Goal: Transaction & Acquisition: Purchase product/service

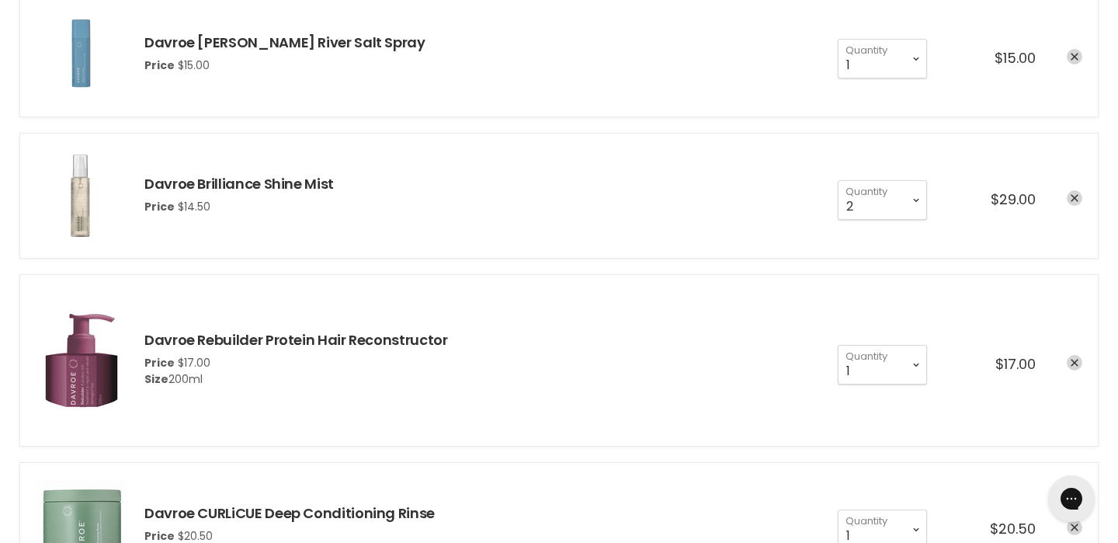
scroll to position [324, 0]
click at [920, 197] on select "1 2 3 4 5 6 7 8 9 10+" at bounding box center [882, 198] width 89 height 39
select select "1"
click at [838, 179] on select "1 2 3 4 5 6 7 8 9 10+" at bounding box center [882, 198] width 89 height 39
type input "1"
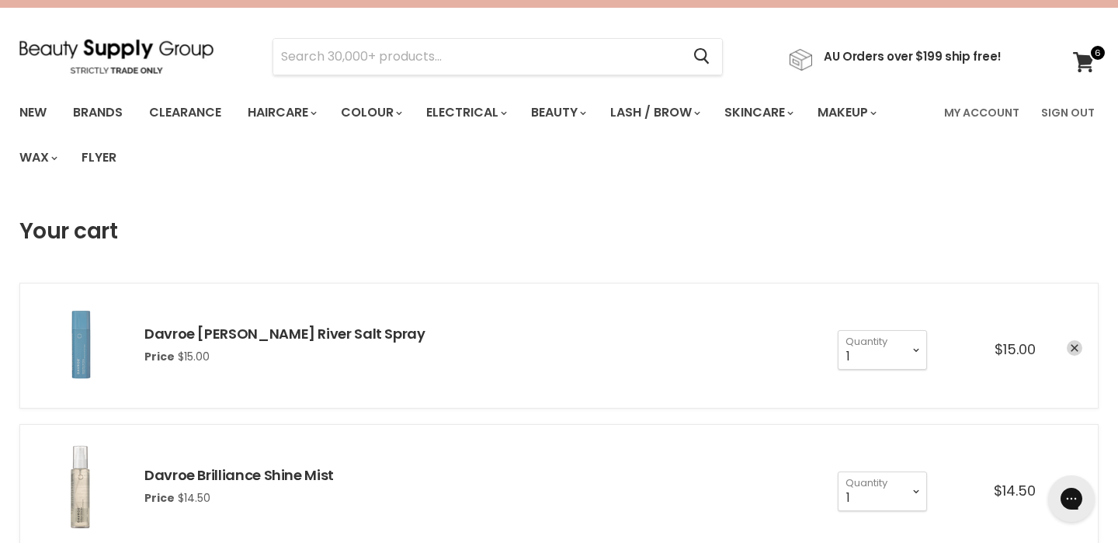
scroll to position [33, 0]
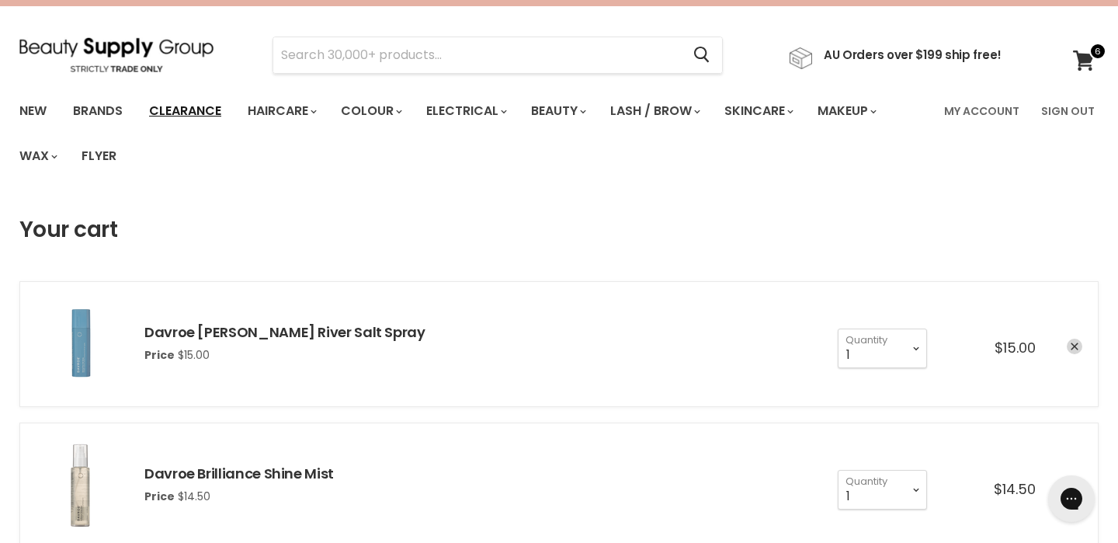
click at [158, 110] on link "Clearance" at bounding box center [185, 111] width 96 height 33
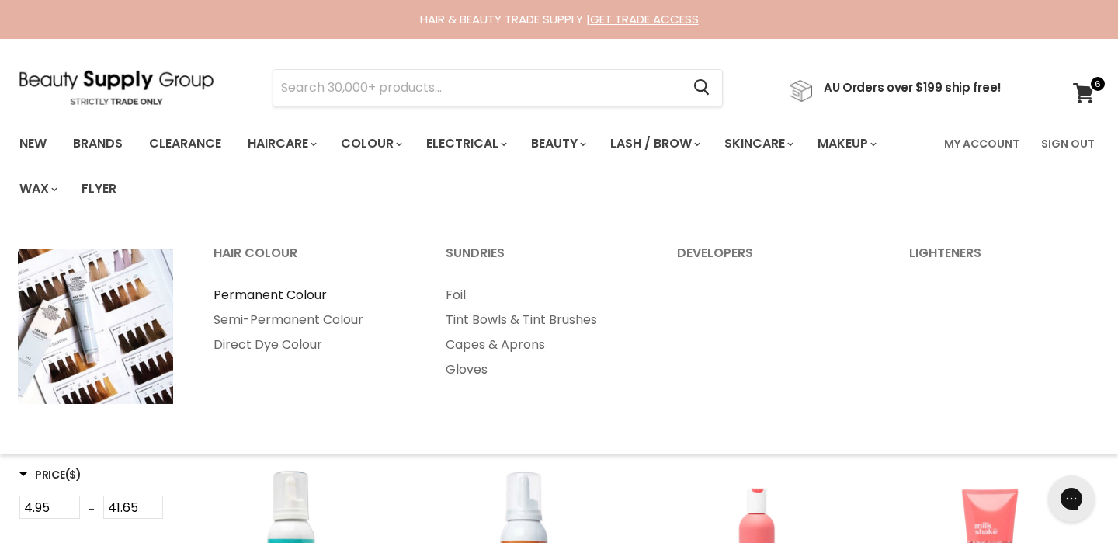
click at [277, 294] on link "Permanent Colour" at bounding box center [308, 295] width 229 height 25
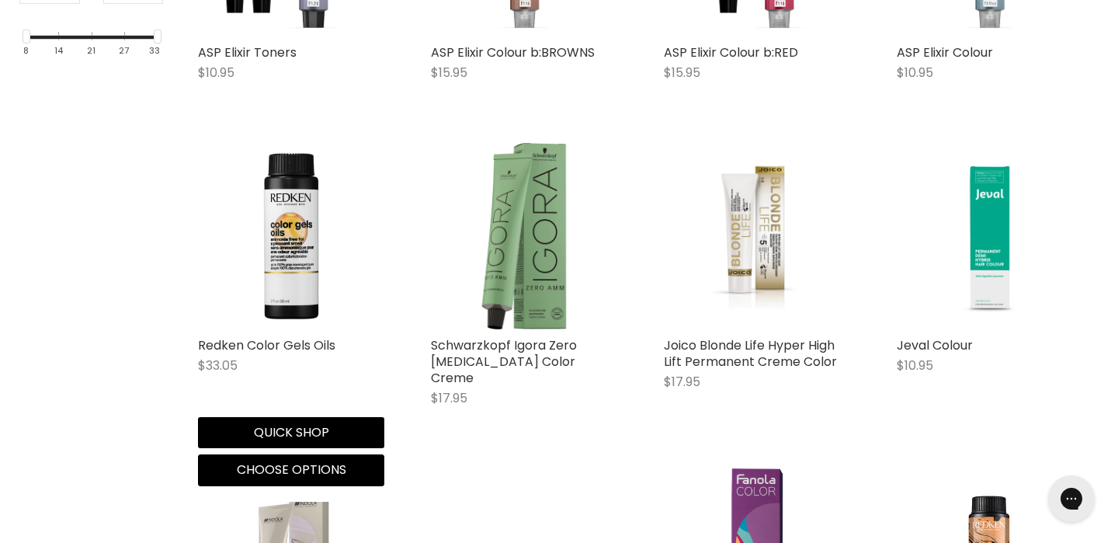
scroll to position [623, 0]
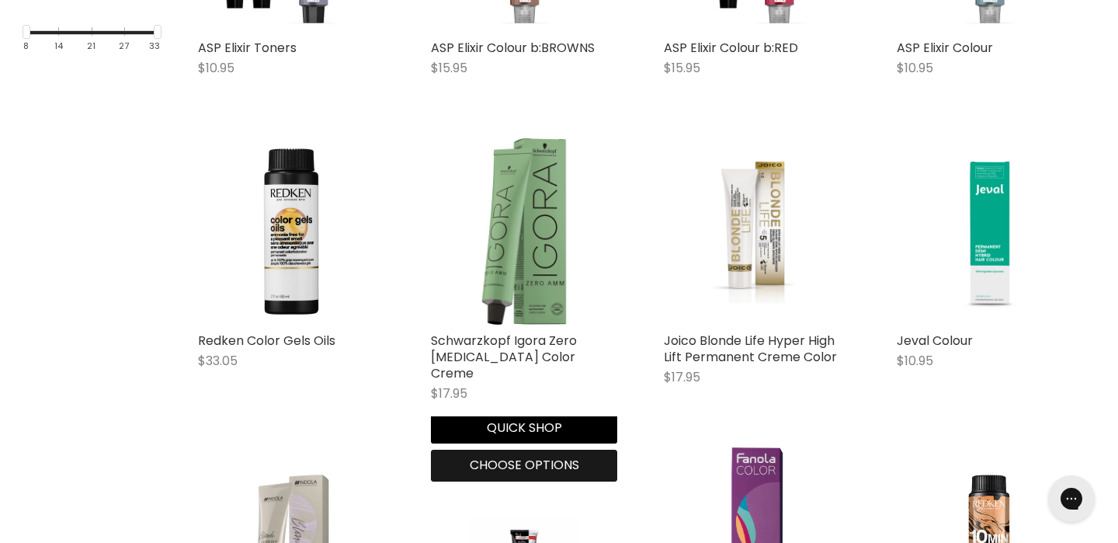
click at [497, 463] on span "Choose options" at bounding box center [525, 465] width 110 height 18
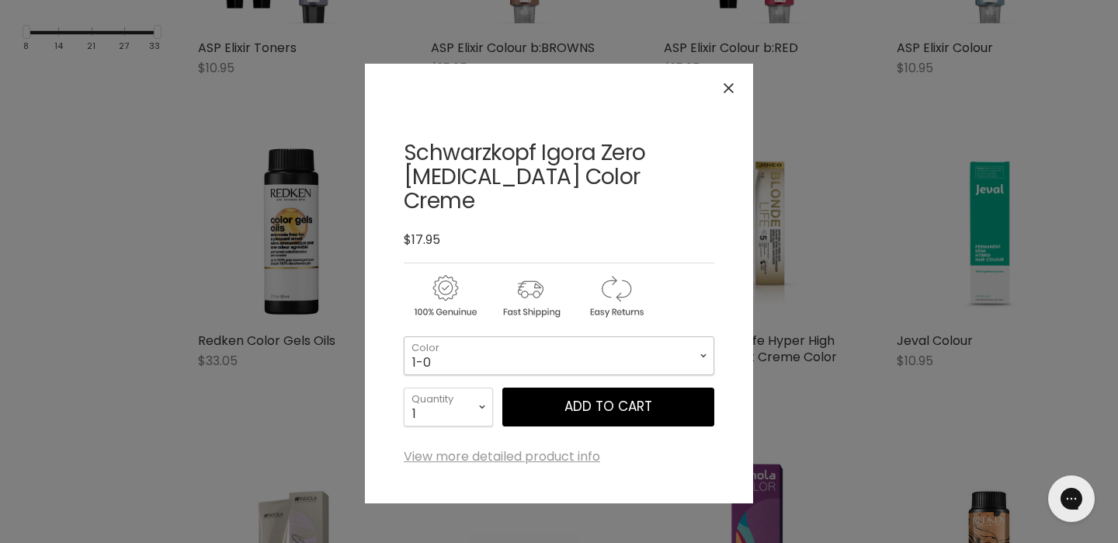
click at [500, 336] on select "1-0 3-0 4-0 4-6 4-68 4-99 5-0 5-00 5-1 5-21 5-60 5-88 6-0 6-23 6-46" at bounding box center [559, 355] width 311 height 39
click at [324, 372] on div "Click or scroll to zoom Tap or pinch to zoom" at bounding box center [559, 271] width 1118 height 543
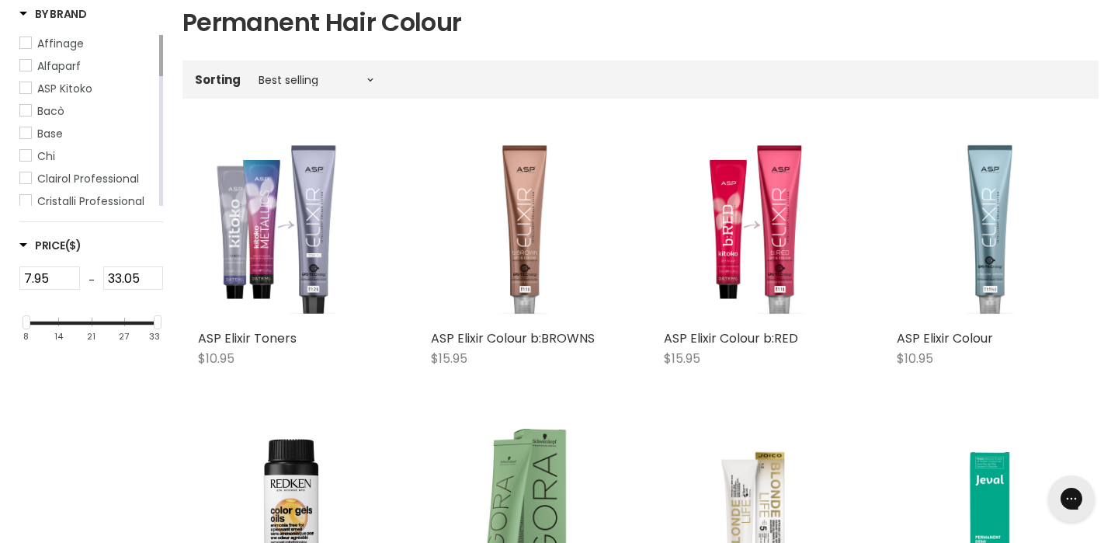
scroll to position [0, 0]
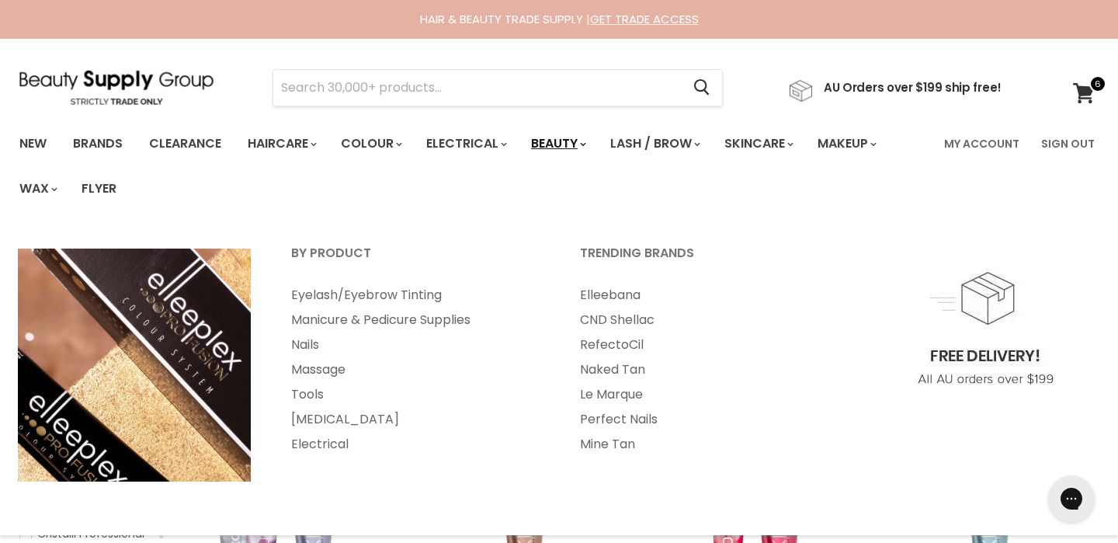
click at [579, 143] on link "Beauty" at bounding box center [558, 143] width 76 height 33
click at [588, 145] on link "Beauty" at bounding box center [558, 143] width 76 height 33
click at [572, 139] on link "Beauty" at bounding box center [558, 143] width 76 height 33
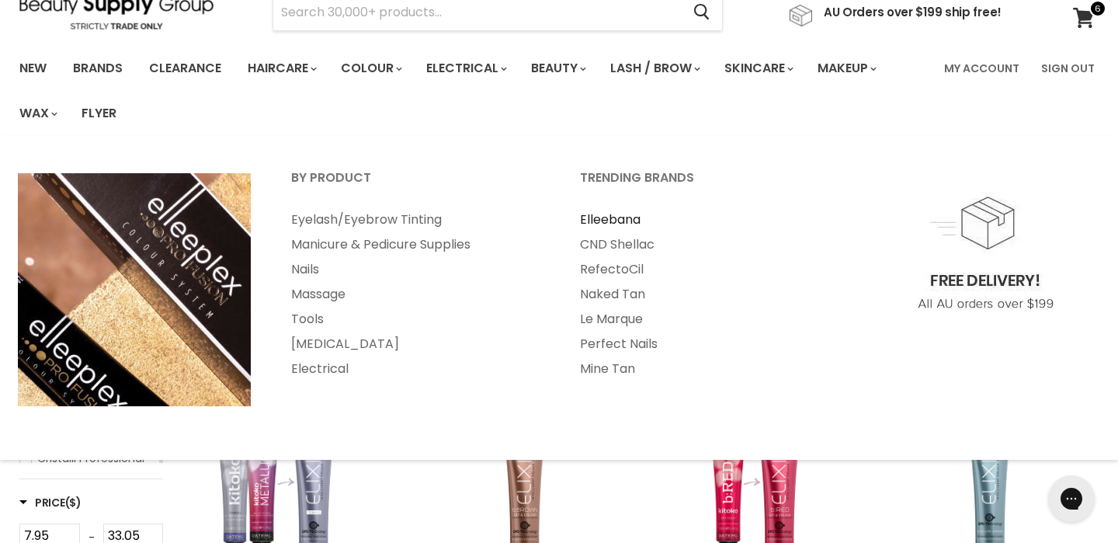
scroll to position [71, 0]
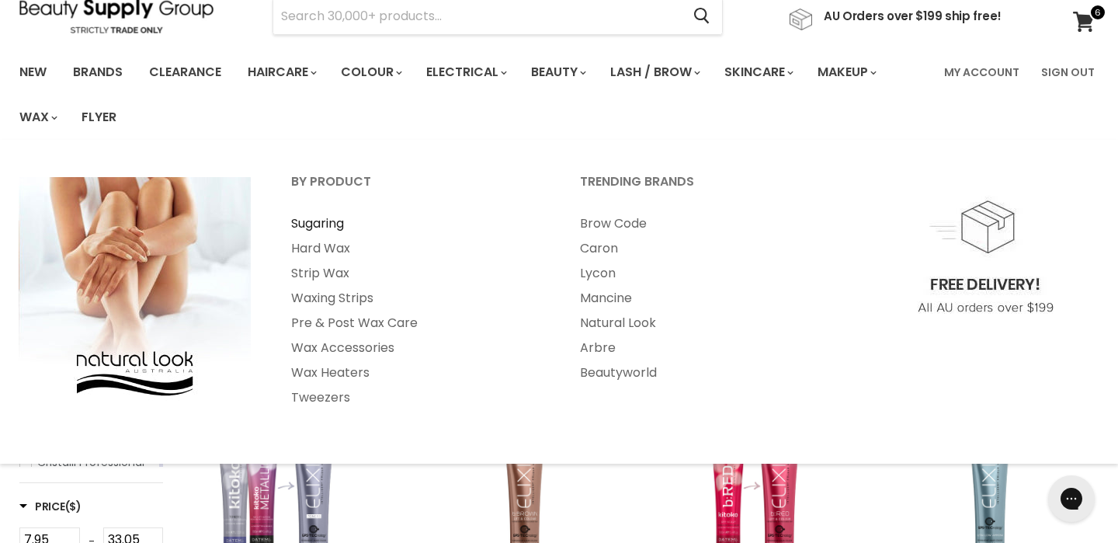
click at [309, 225] on link "Sugaring" at bounding box center [415, 223] width 286 height 25
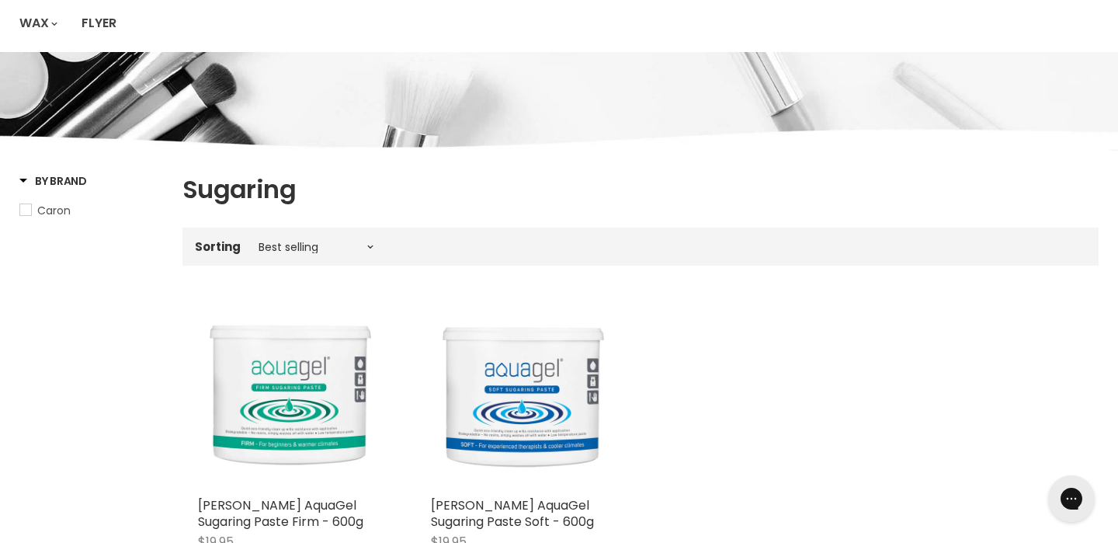
scroll to position [233, 0]
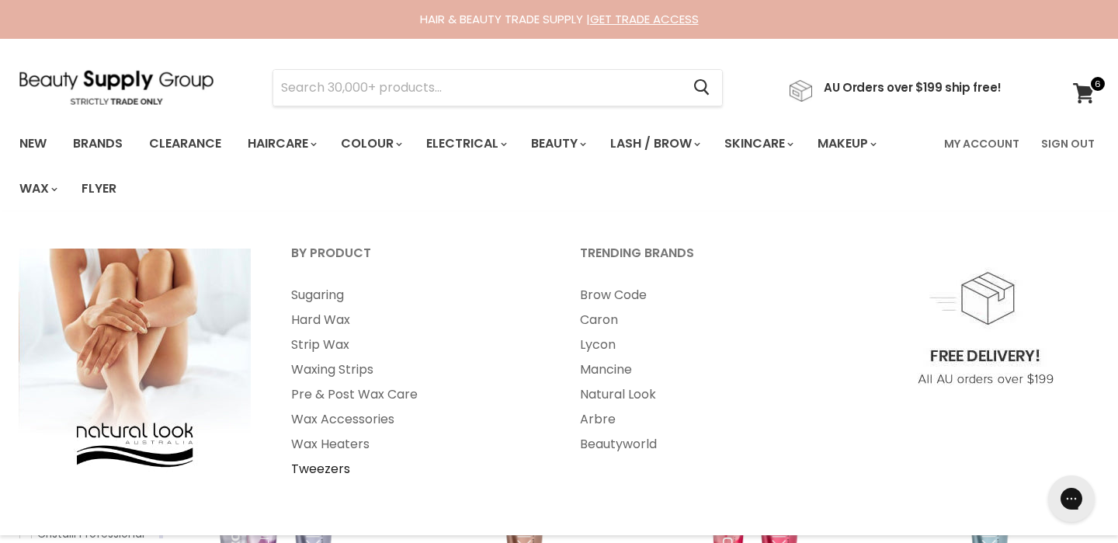
click at [318, 469] on link "Tweezers" at bounding box center [415, 469] width 286 height 25
click at [598, 343] on link "Lycon" at bounding box center [704, 344] width 286 height 25
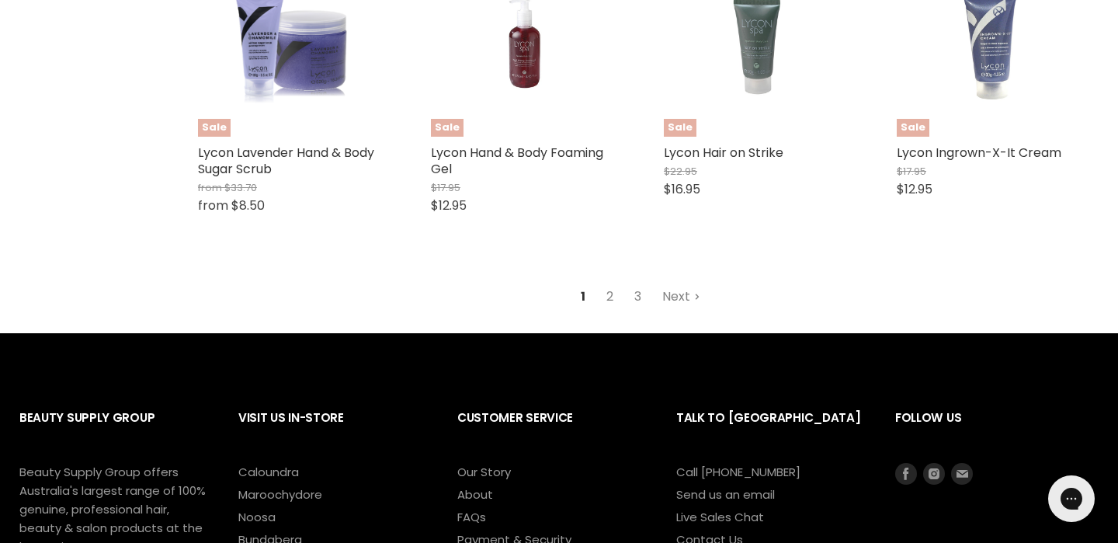
scroll to position [4180, 0]
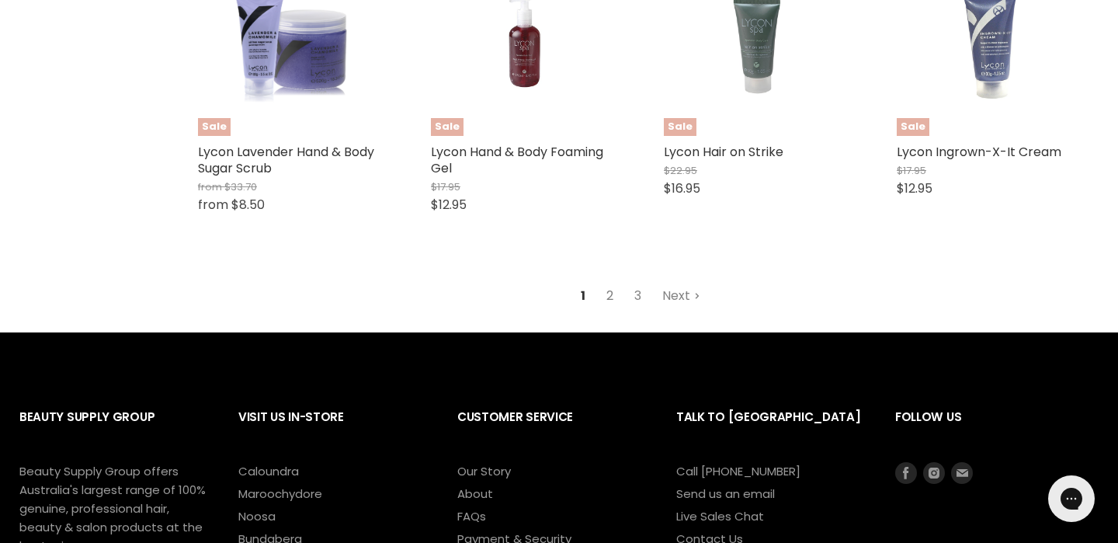
click at [614, 310] on link "2" at bounding box center [610, 296] width 24 height 28
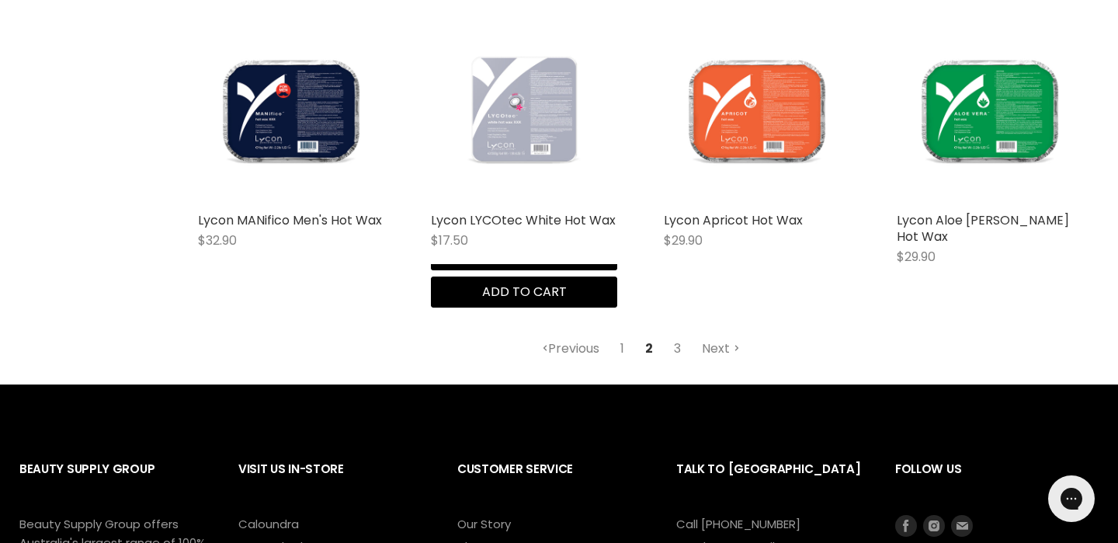
scroll to position [4110, 0]
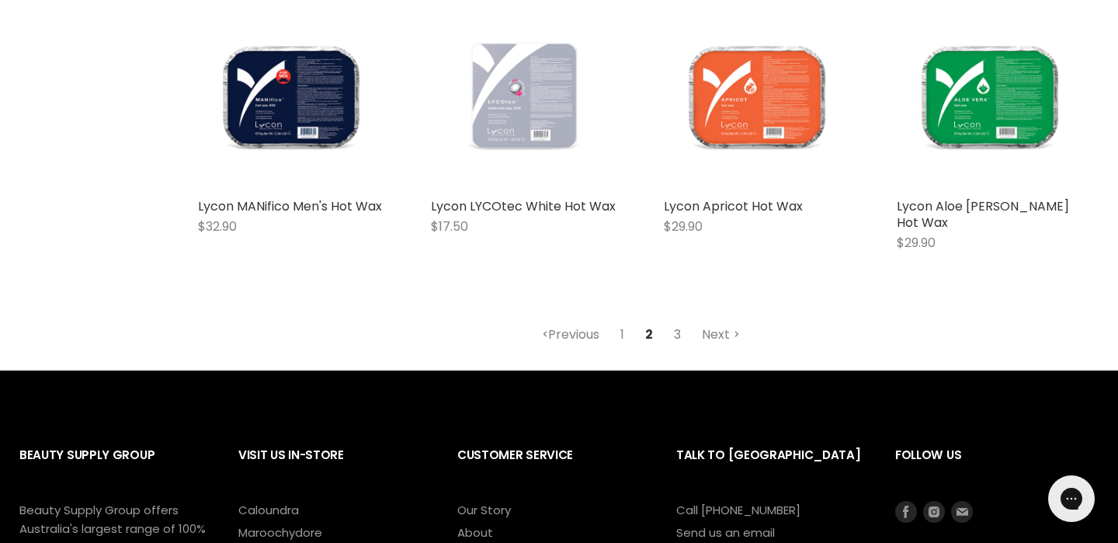
click at [673, 321] on link "3" at bounding box center [678, 335] width 24 height 28
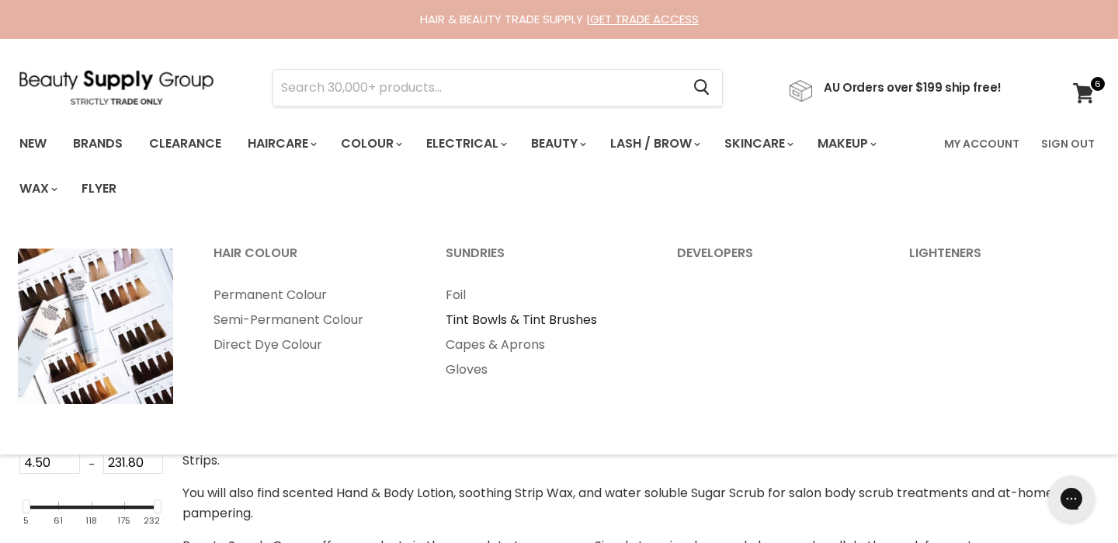
click at [474, 324] on link "Tint Bowls & Tint Brushes" at bounding box center [540, 320] width 229 height 25
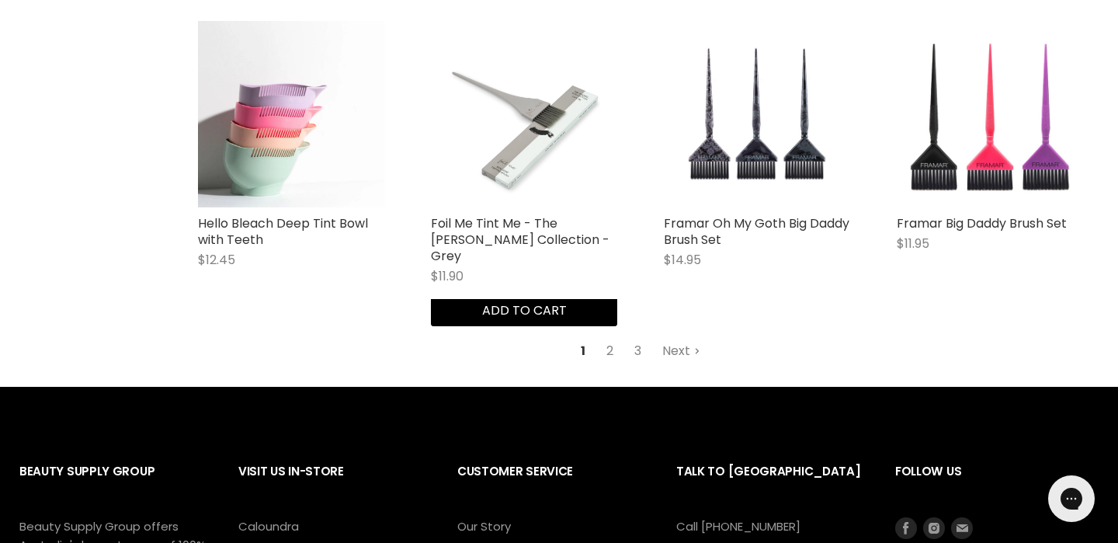
scroll to position [3934, 0]
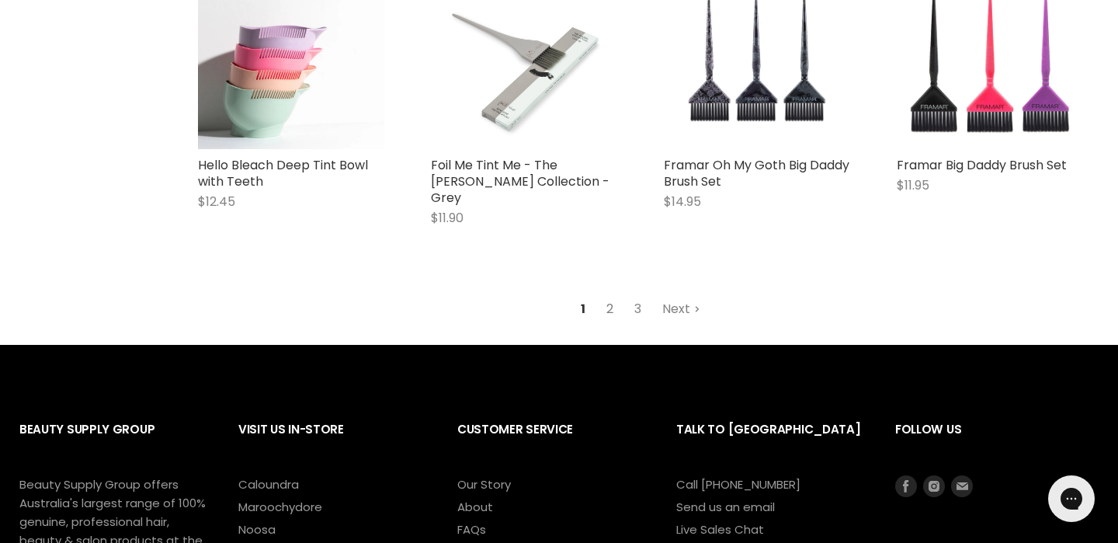
click at [611, 295] on link "2" at bounding box center [610, 309] width 24 height 28
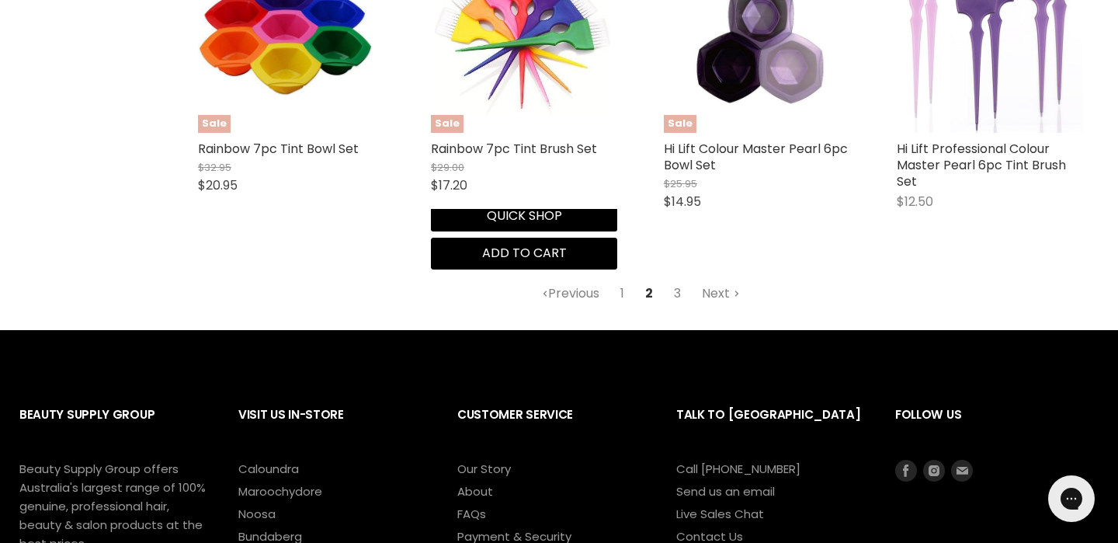
scroll to position [4019, 0]
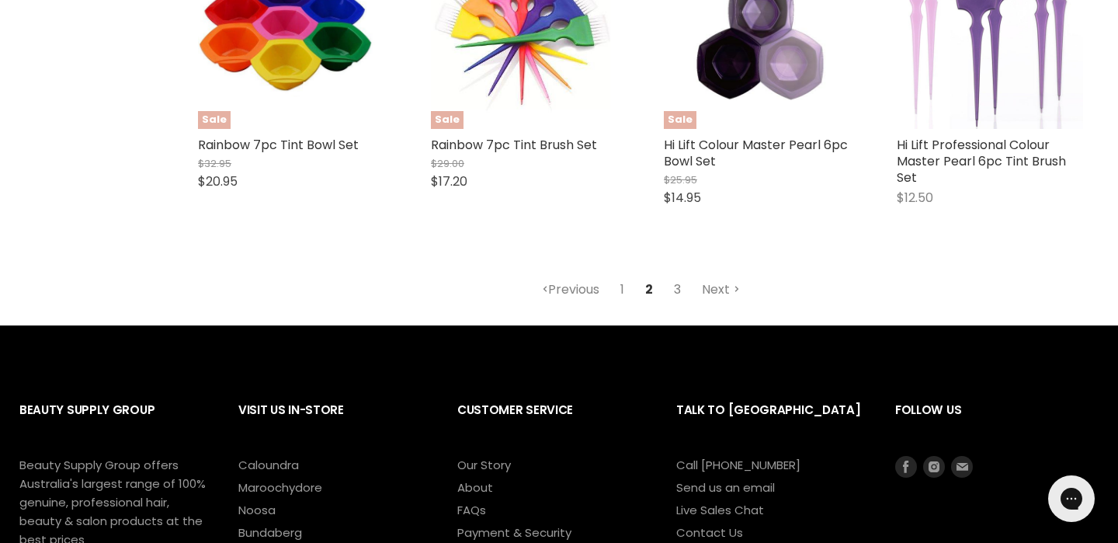
click at [675, 276] on link "3" at bounding box center [678, 290] width 24 height 28
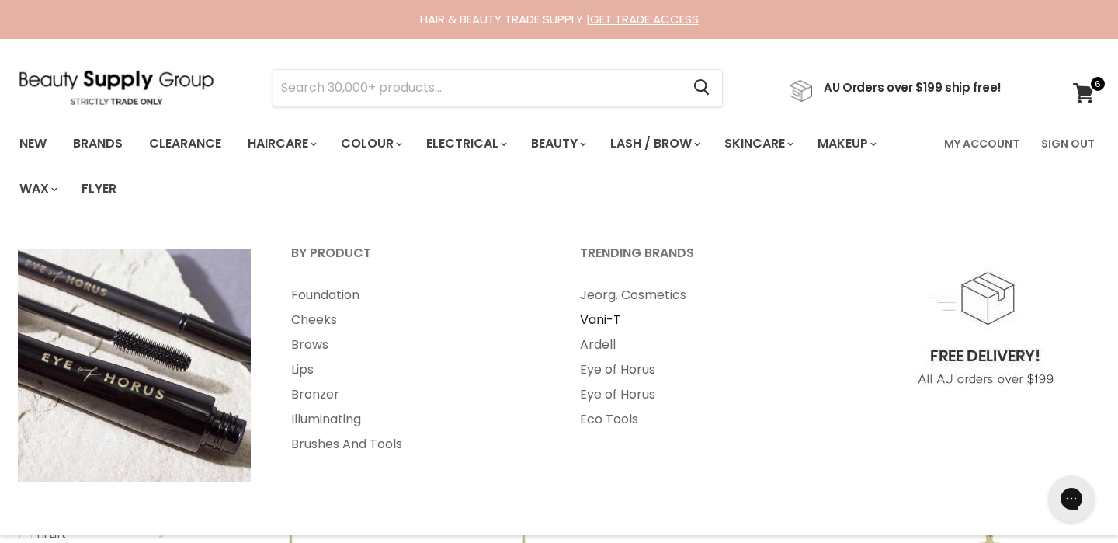
click at [595, 321] on link "Vani-T" at bounding box center [704, 320] width 286 height 25
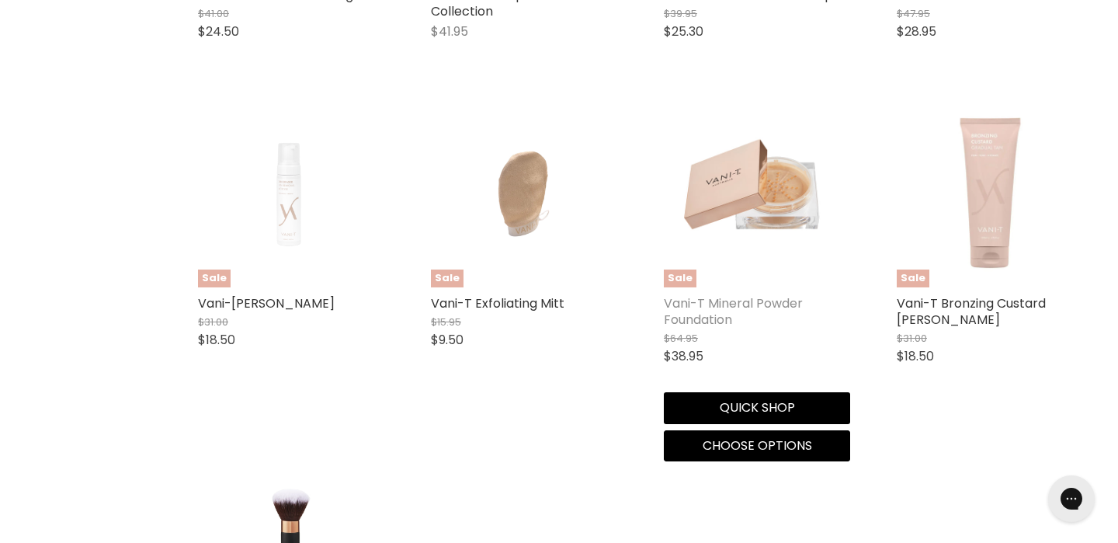
scroll to position [3447, 0]
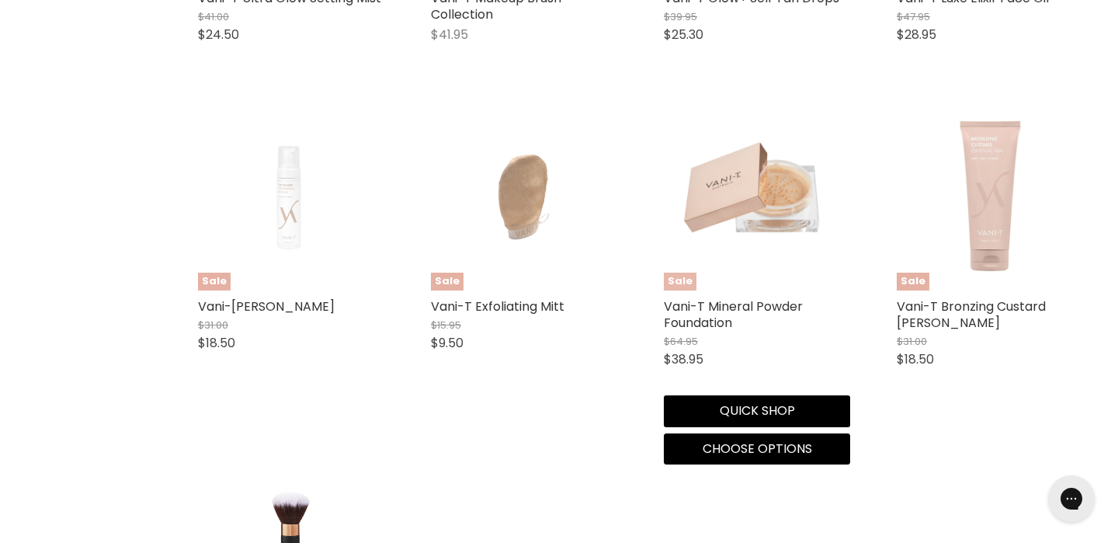
click at [739, 235] on img "Main content" at bounding box center [757, 197] width 186 height 131
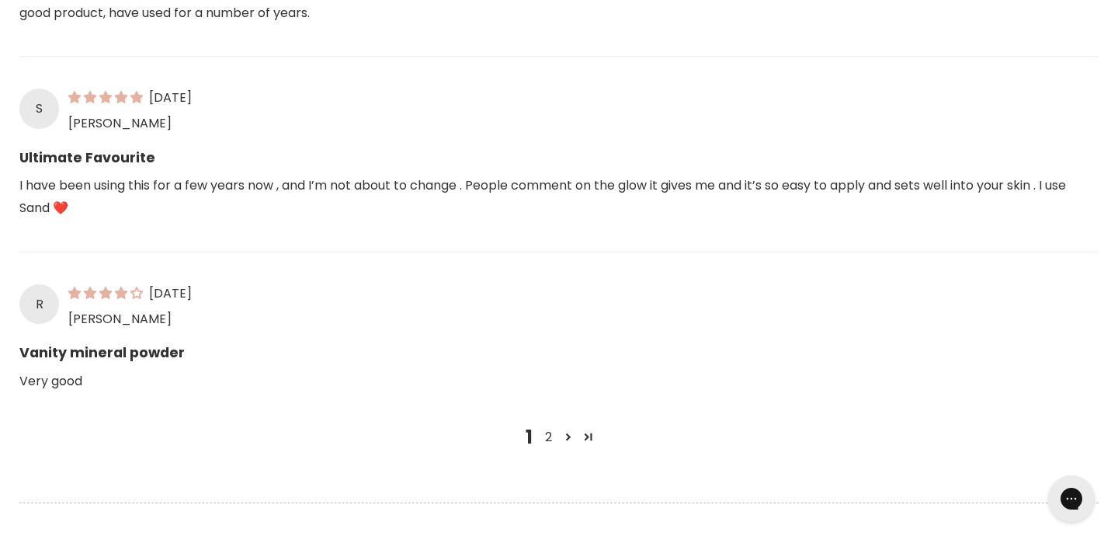
scroll to position [1593, 0]
click at [551, 438] on link "2" at bounding box center [548, 436] width 19 height 19
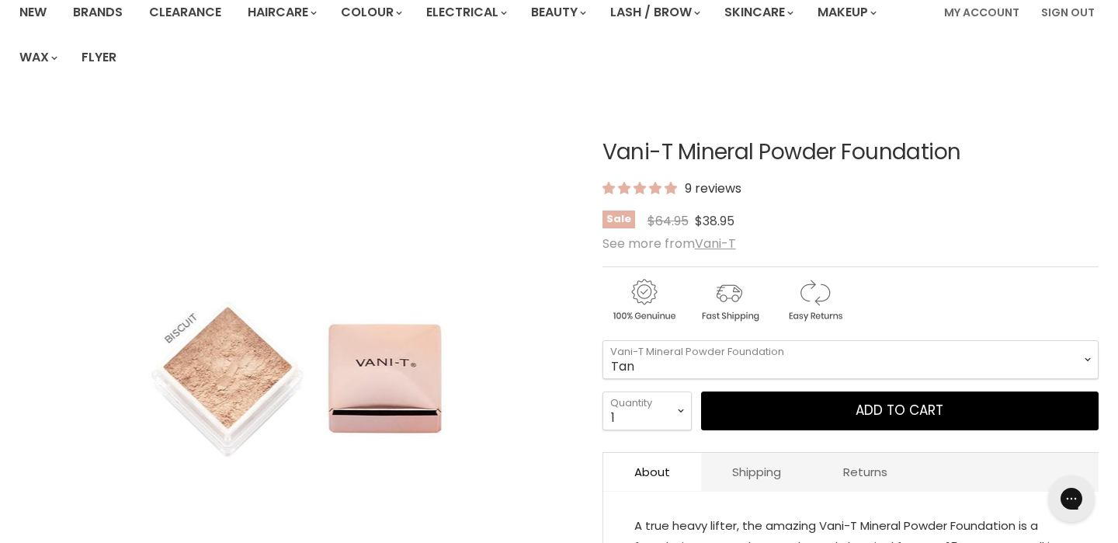
scroll to position [136, 0]
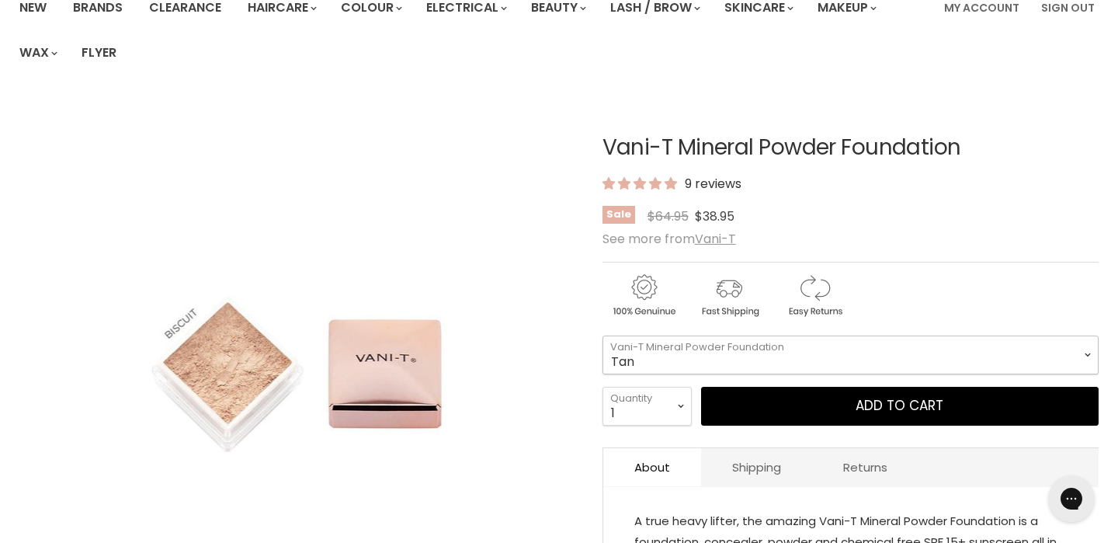
click at [638, 357] on select "Tan Bare Nude Toffee Shell Sheer Almondine Mocha Sand Biscuit Truffle Caramel" at bounding box center [851, 355] width 496 height 39
click at [603, 336] on select "Tan Bare Nude Toffee Shell Sheer Almondine Mocha Sand Biscuit Truffle Caramel" at bounding box center [851, 355] width 496 height 39
click at [645, 370] on select "Tan Bare Nude Toffee Shell Sheer Almondine Mocha Sand Biscuit Truffle Caramel" at bounding box center [851, 355] width 496 height 39
click at [603, 336] on select "Tan Bare Nude Toffee Shell Sheer Almondine Mocha Sand Biscuit Truffle Caramel" at bounding box center [851, 355] width 496 height 39
select select "Shell"
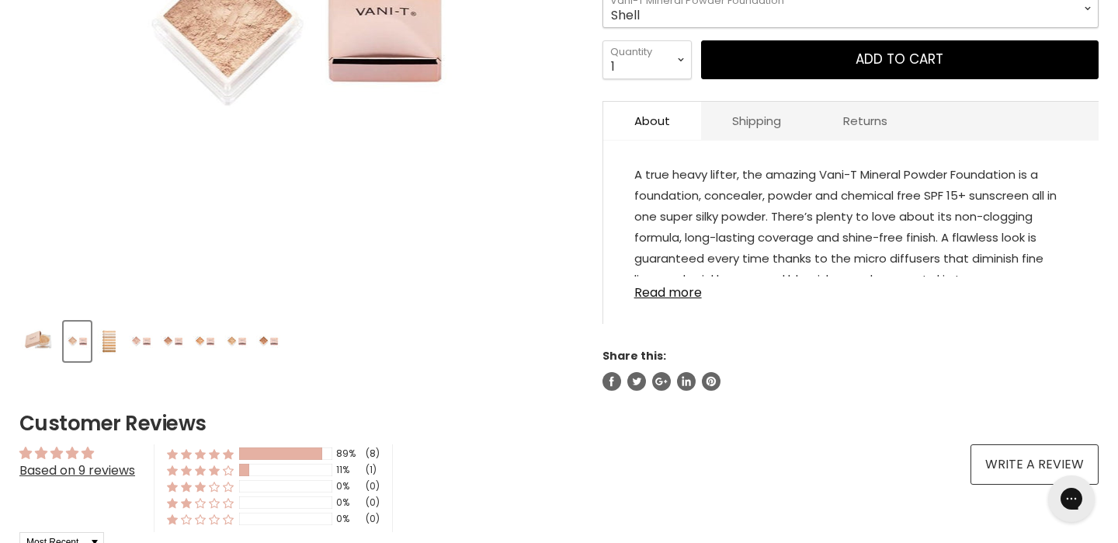
scroll to position [479, 0]
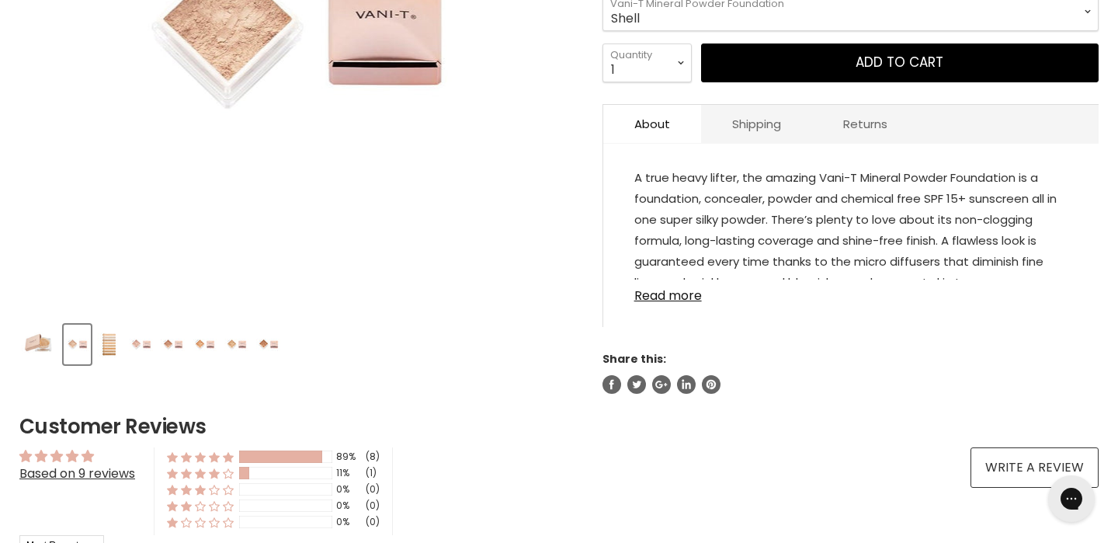
click at [150, 343] on img "Product thumbnails" at bounding box center [141, 344] width 24 height 37
click at [175, 343] on img "Product thumbnails" at bounding box center [173, 344] width 24 height 37
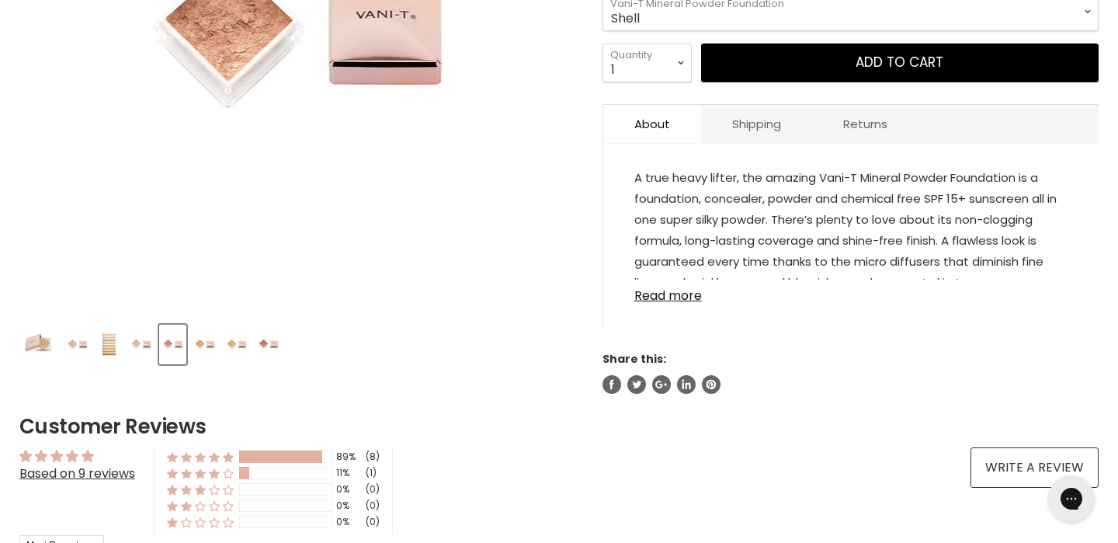
click at [206, 346] on img "Product thumbnails" at bounding box center [205, 344] width 24 height 37
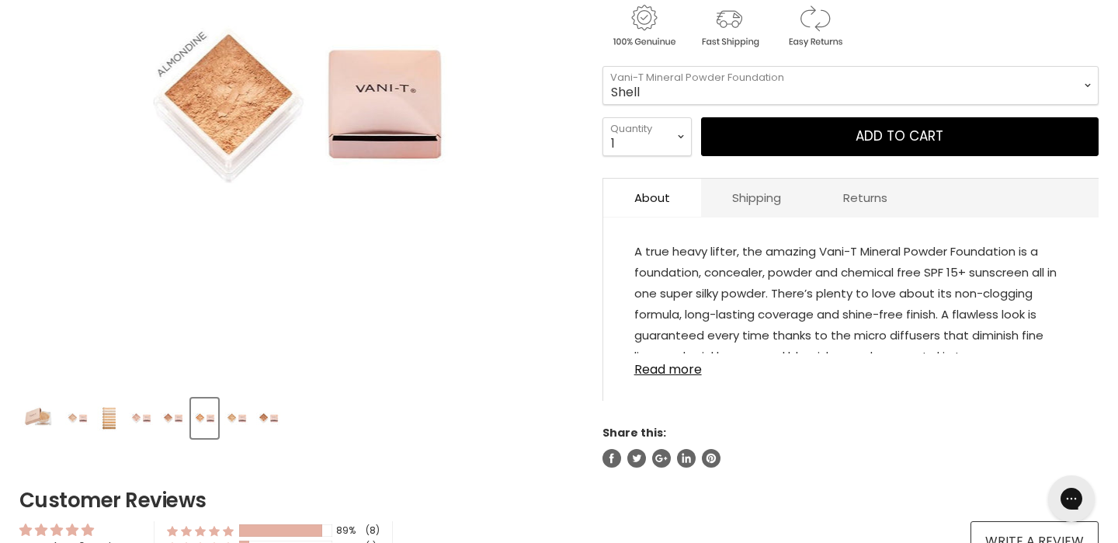
scroll to position [401, 0]
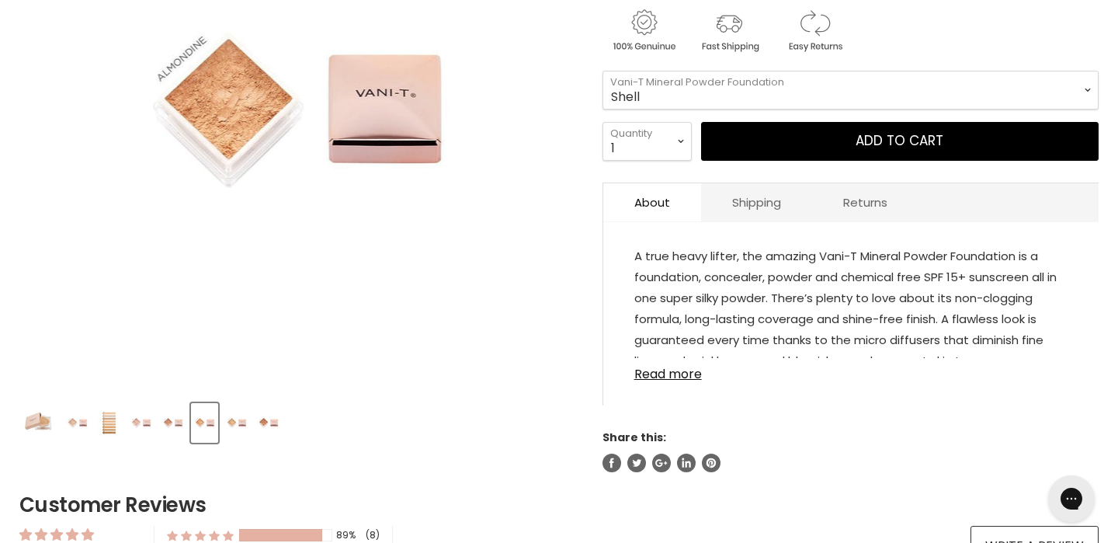
click at [233, 418] on img "Product thumbnails" at bounding box center [236, 423] width 24 height 37
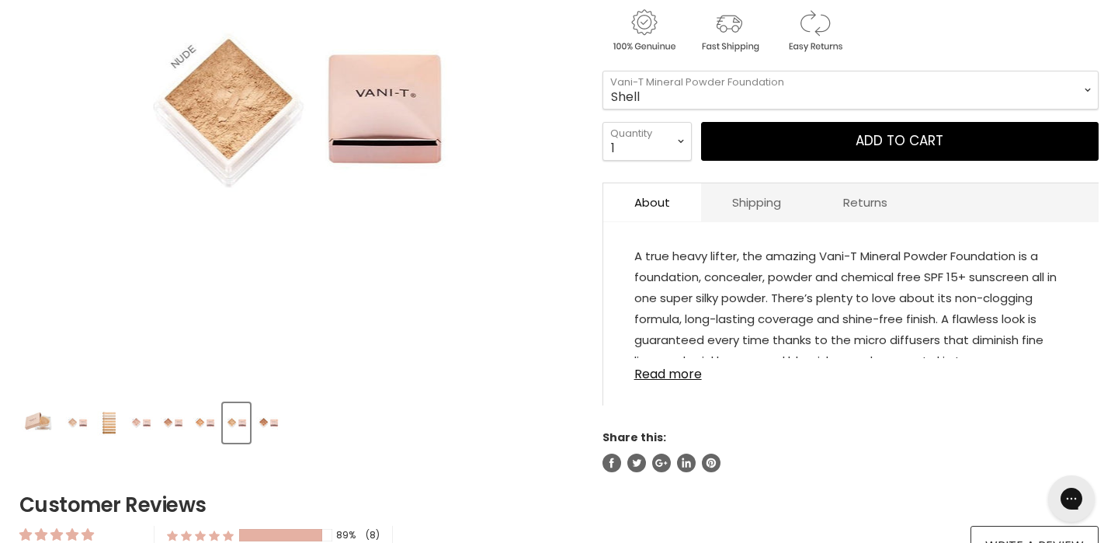
click at [277, 422] on img "Product thumbnails" at bounding box center [268, 423] width 24 height 37
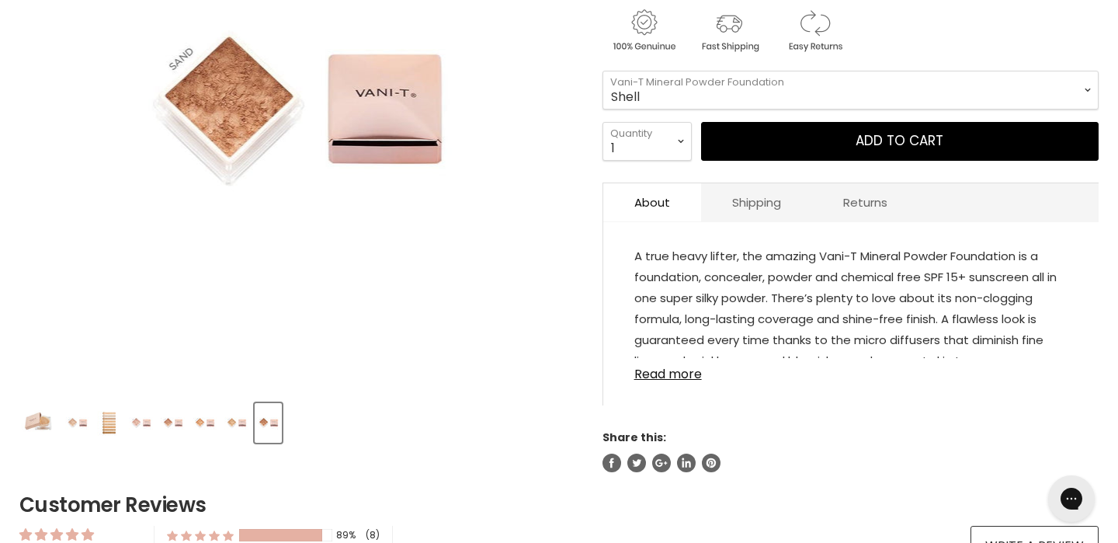
click at [244, 417] on img "Product thumbnails" at bounding box center [236, 423] width 24 height 37
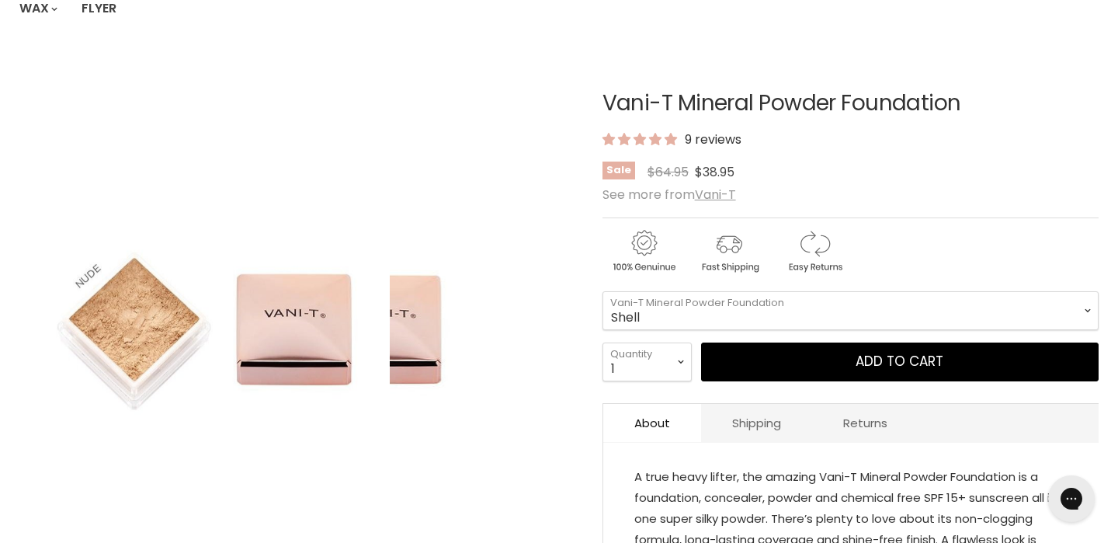
scroll to position [0, 0]
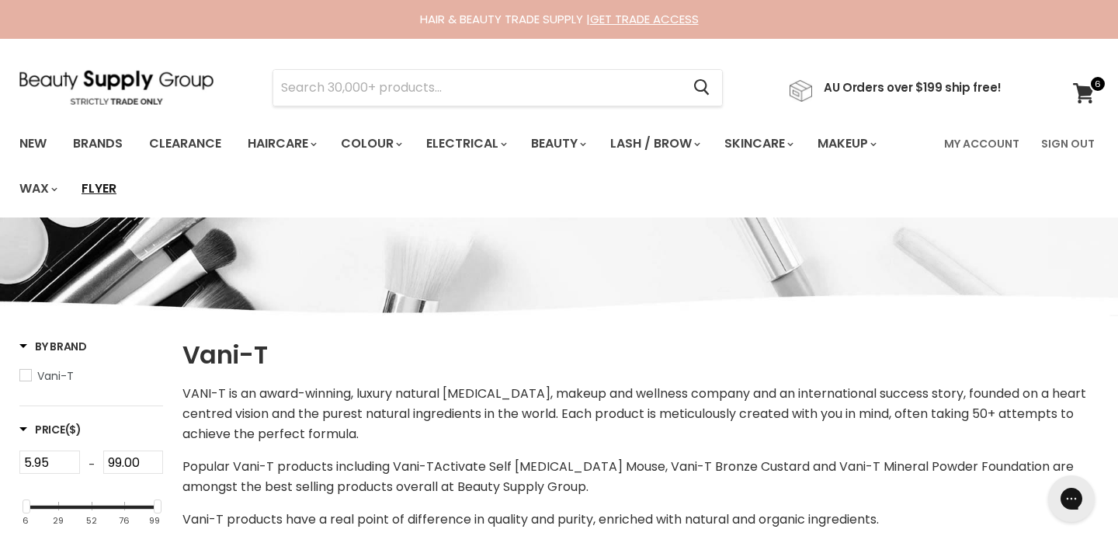
click at [105, 193] on link "Flyer" at bounding box center [99, 188] width 58 height 33
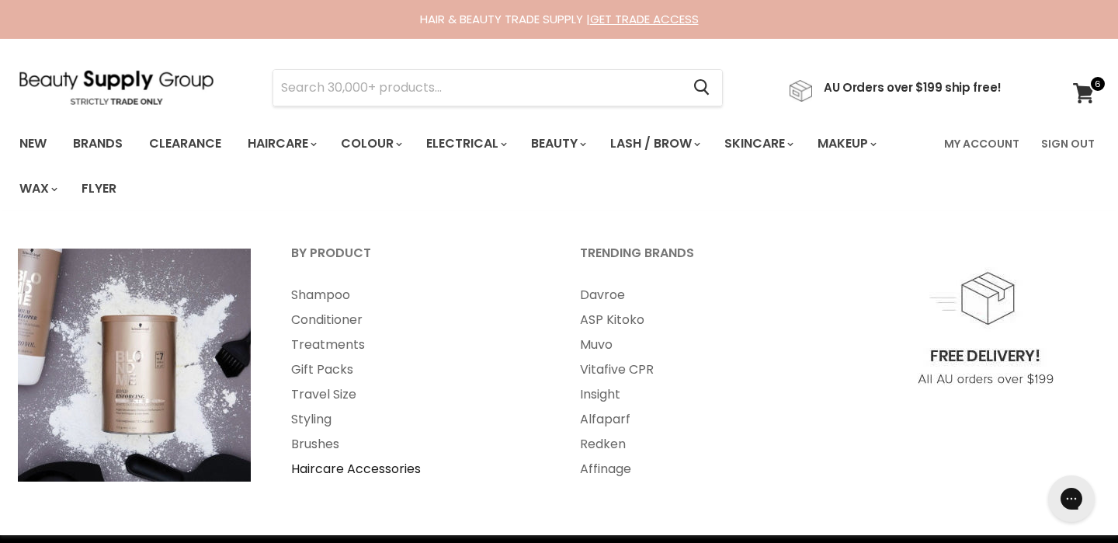
click at [321, 466] on link "Haircare Accessories" at bounding box center [415, 469] width 286 height 25
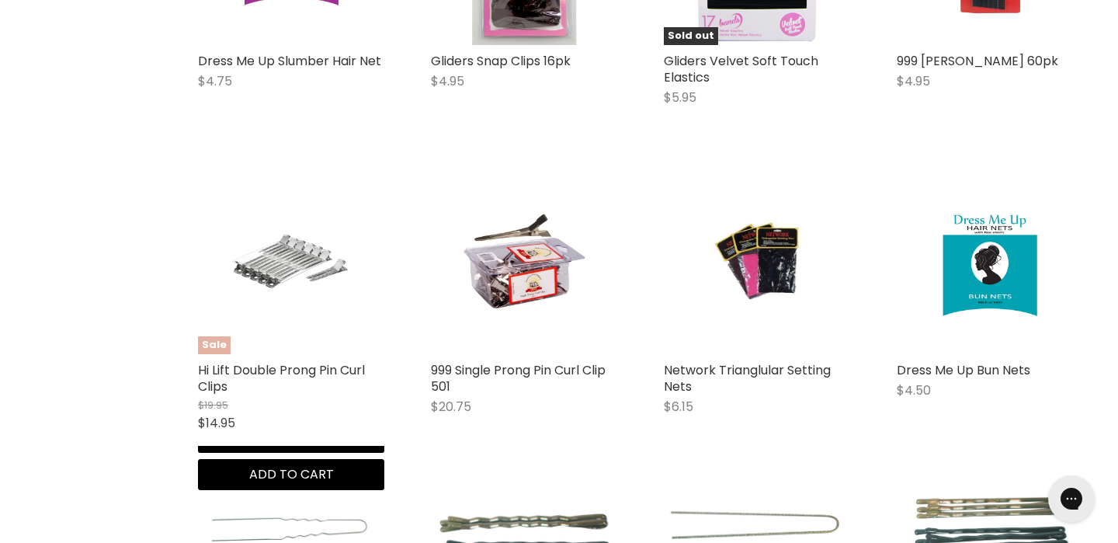
scroll to position [1570, 0]
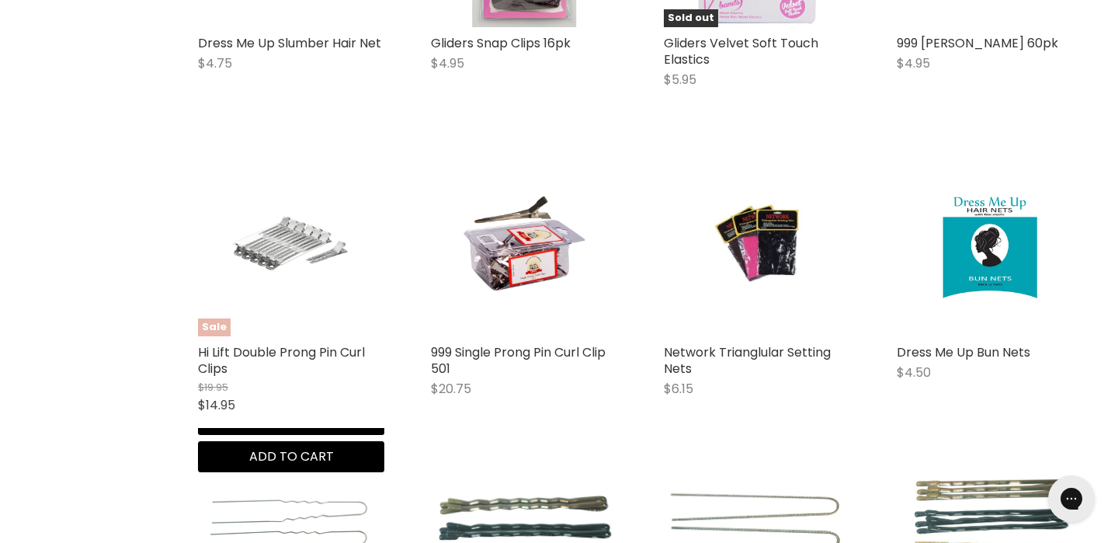
click at [273, 271] on img "Main content" at bounding box center [291, 243] width 124 height 186
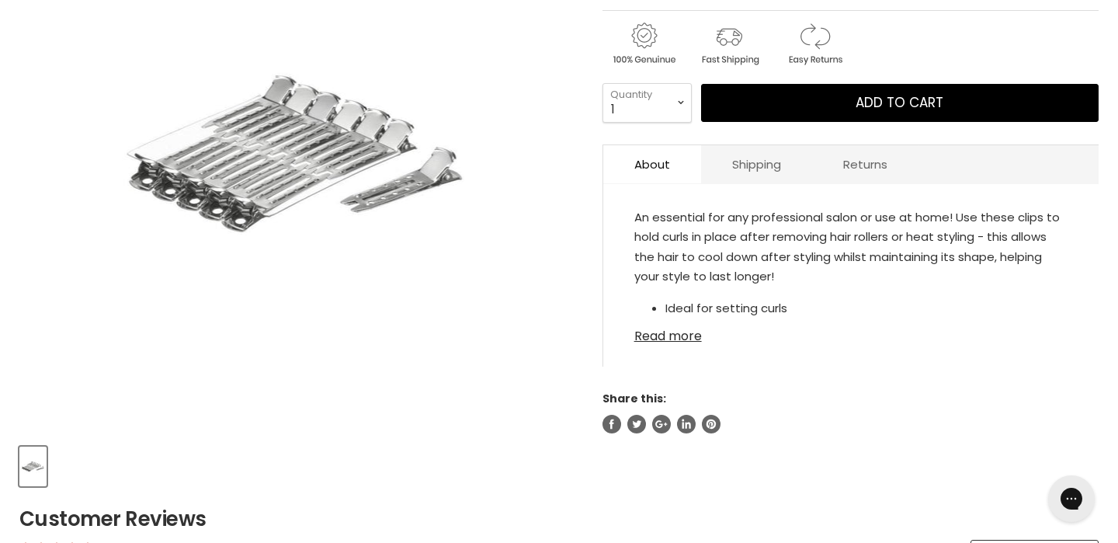
scroll to position [358, 0]
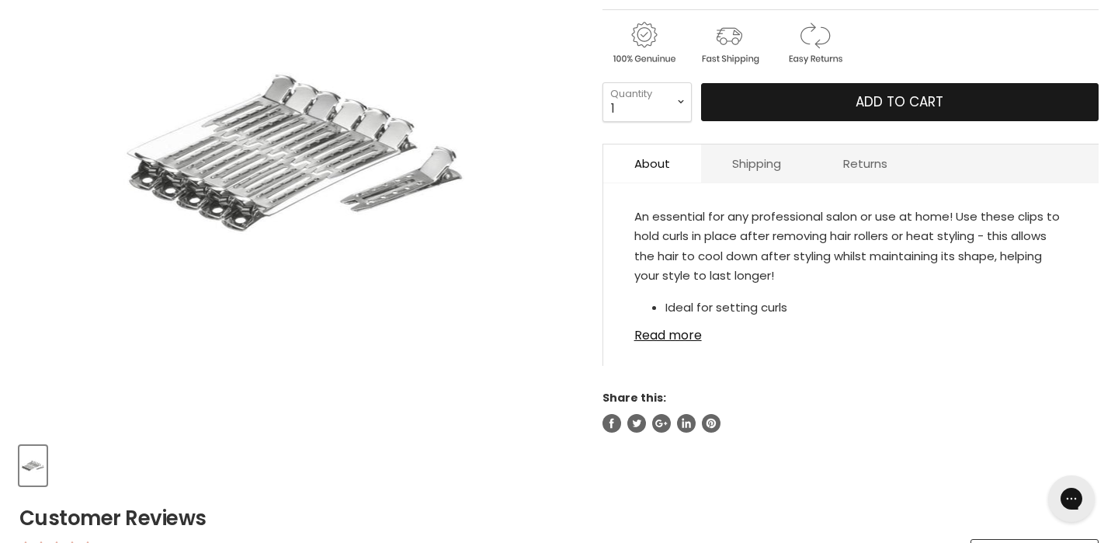
click at [798, 98] on button "Add to cart" at bounding box center [900, 102] width 398 height 39
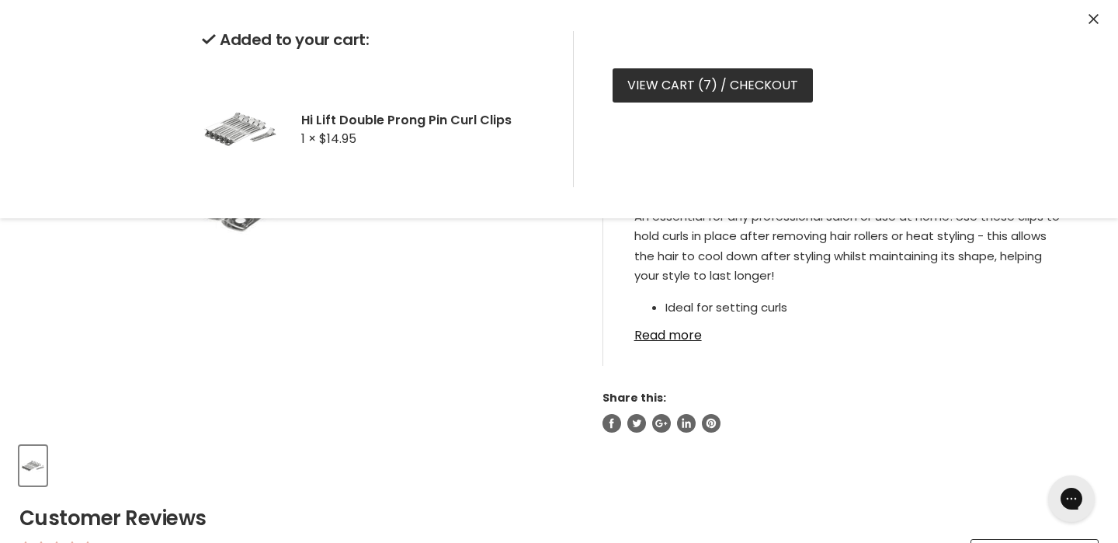
scroll to position [0, 0]
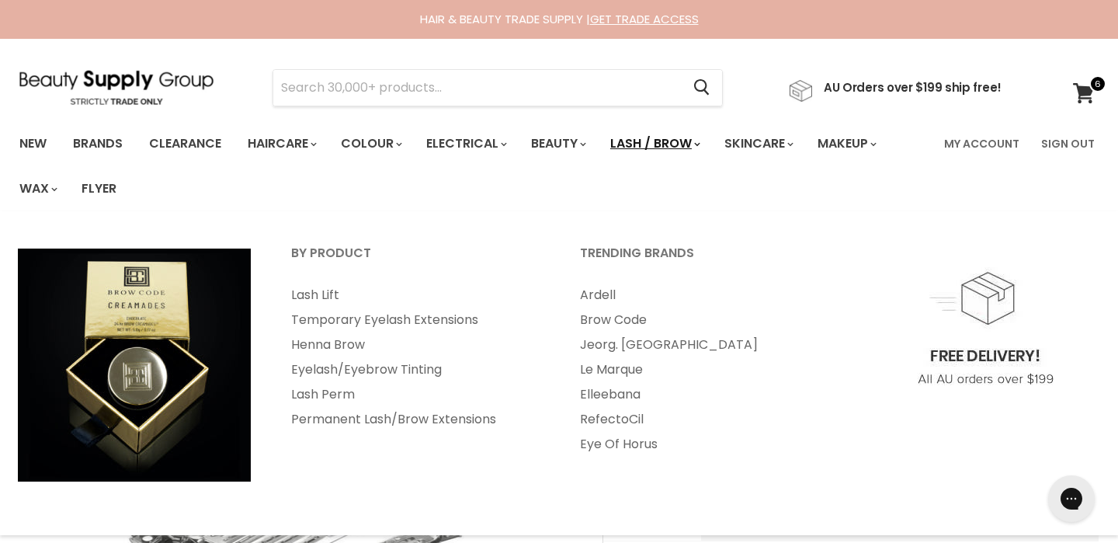
click at [655, 147] on link "Lash / Brow" at bounding box center [654, 143] width 111 height 33
click at [334, 294] on link "Lash Lift" at bounding box center [415, 295] width 286 height 25
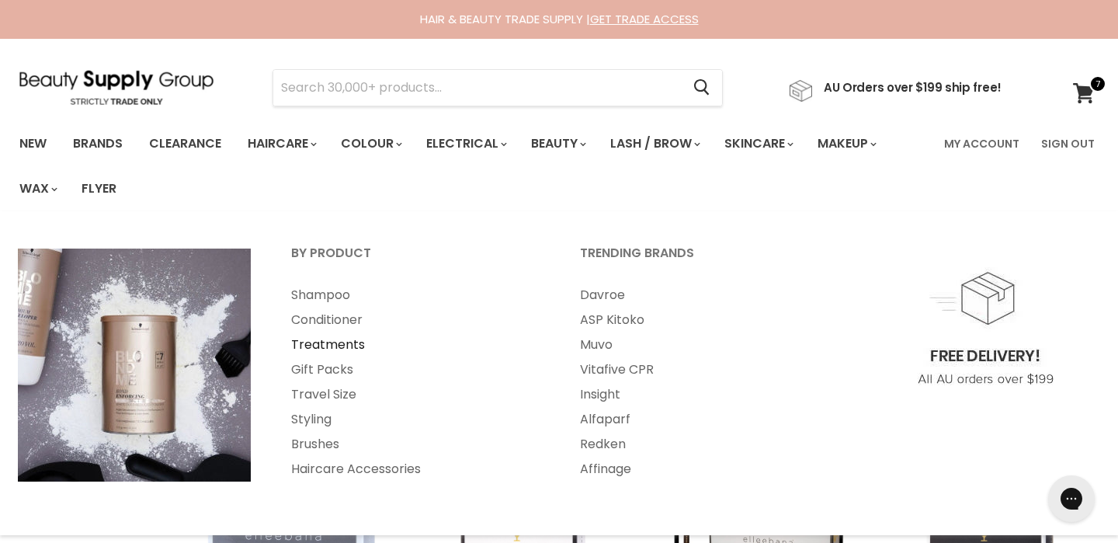
click at [353, 339] on link "Treatments" at bounding box center [415, 344] width 286 height 25
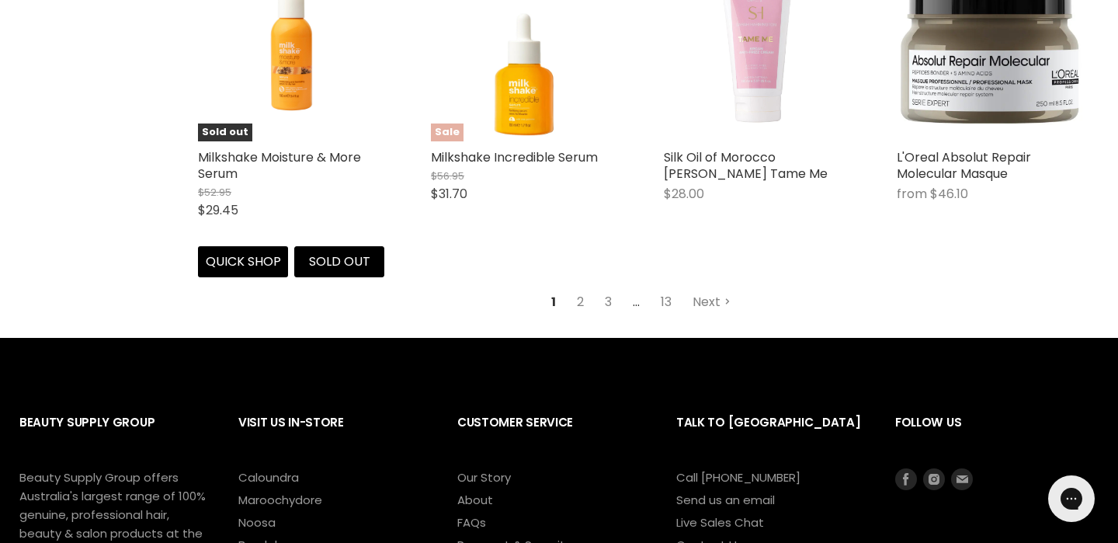
scroll to position [4155, 0]
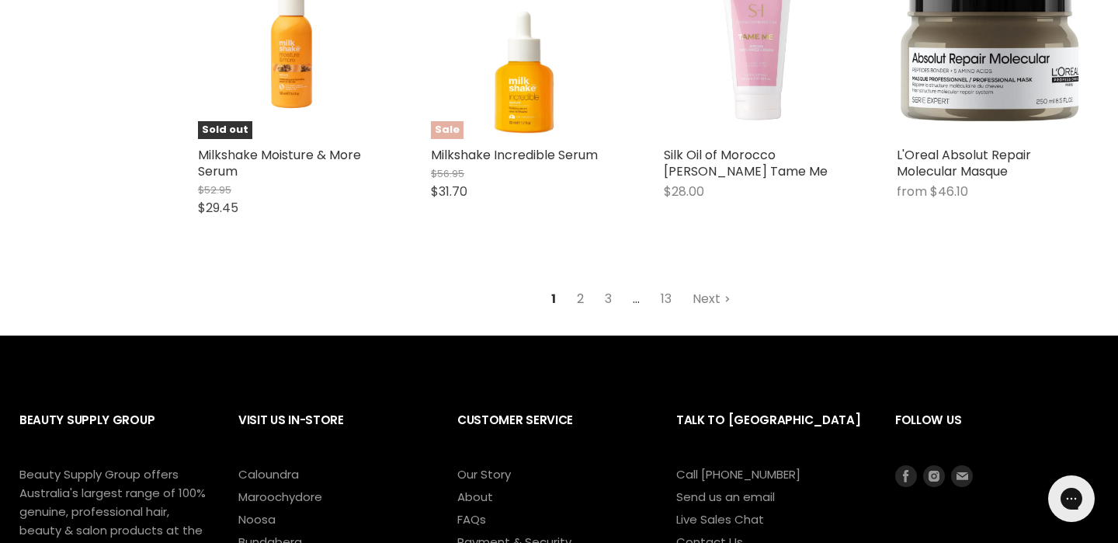
click at [586, 301] on link "2" at bounding box center [581, 299] width 24 height 28
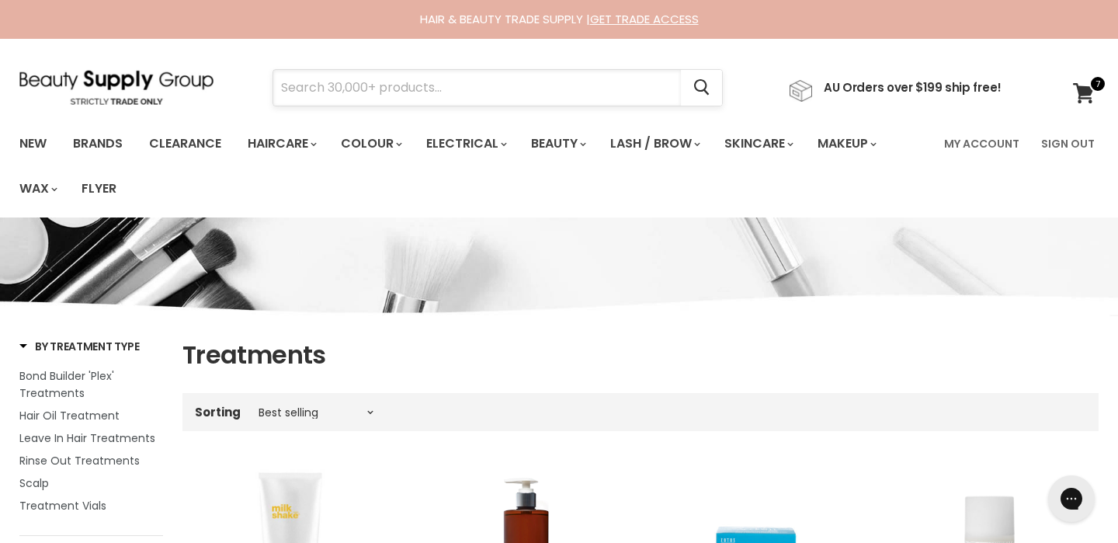
click at [503, 81] on input "Search" at bounding box center [477, 88] width 408 height 36
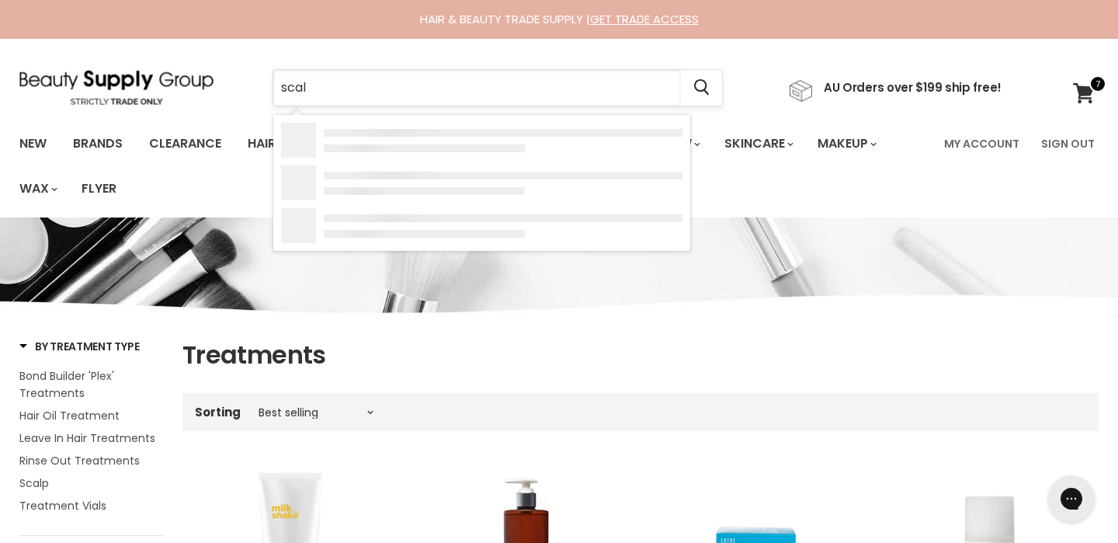
type input "scalp"
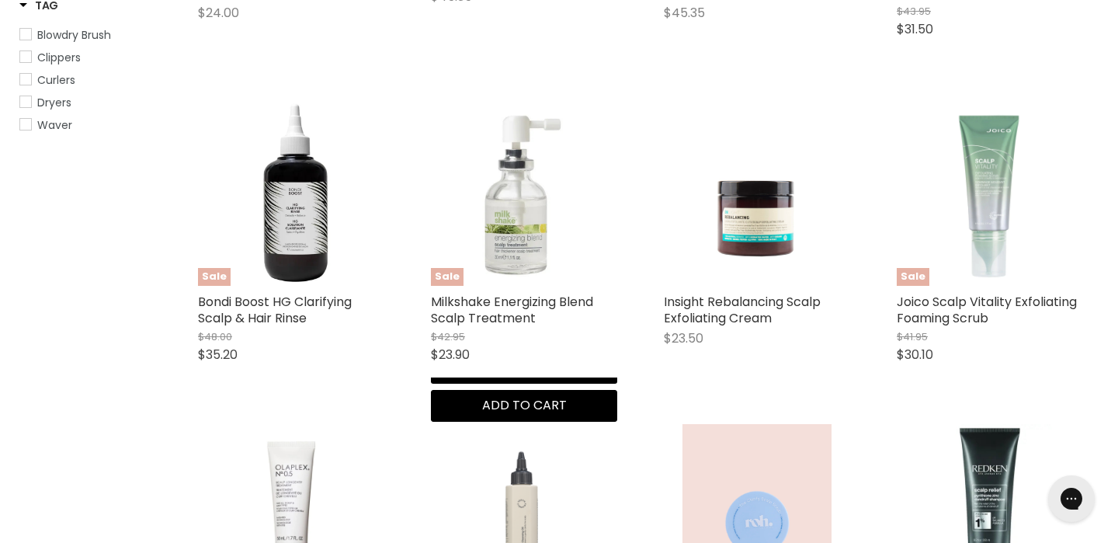
scroll to position [958, 0]
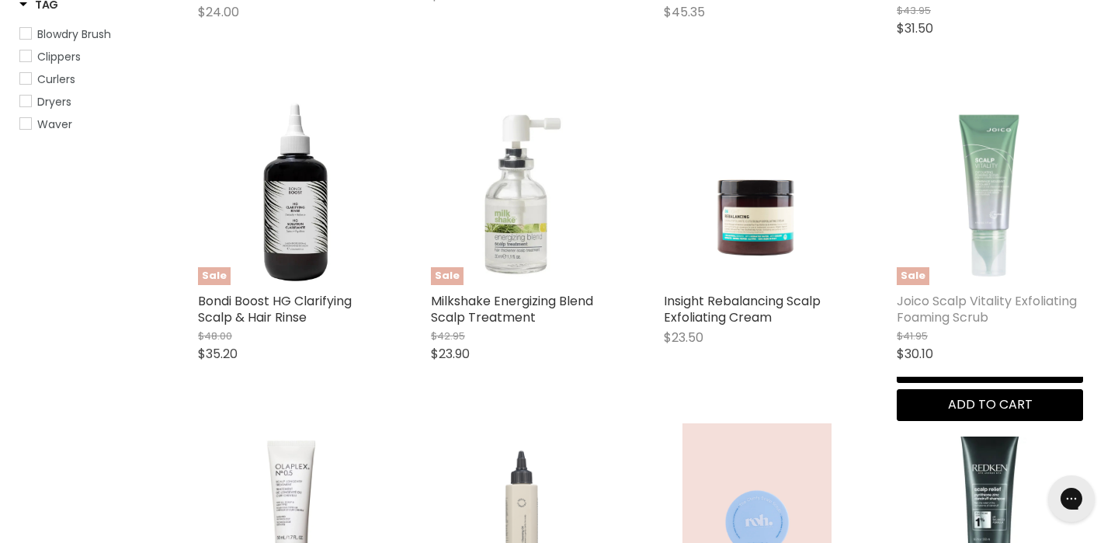
click at [945, 305] on link "Joico Scalp Vitality Exfoliating Foaming Scrub" at bounding box center [987, 309] width 180 height 34
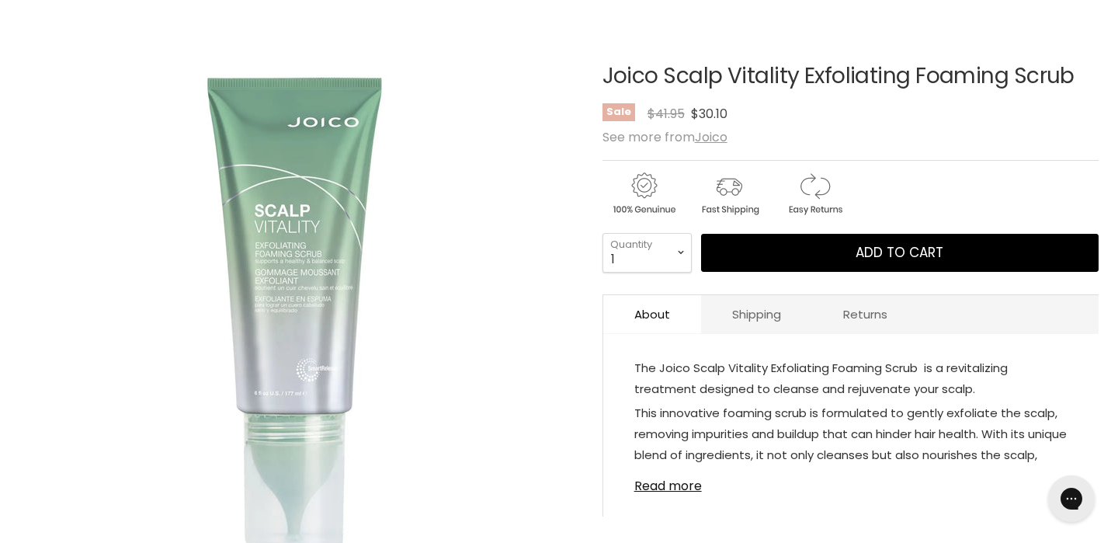
scroll to position [211, 0]
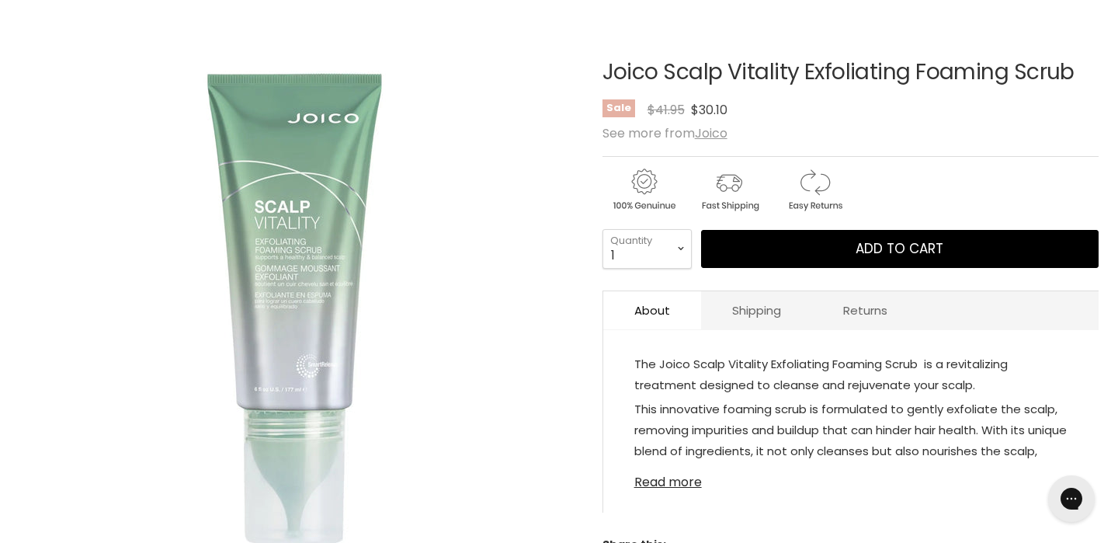
click at [673, 481] on link "Read more" at bounding box center [851, 477] width 433 height 23
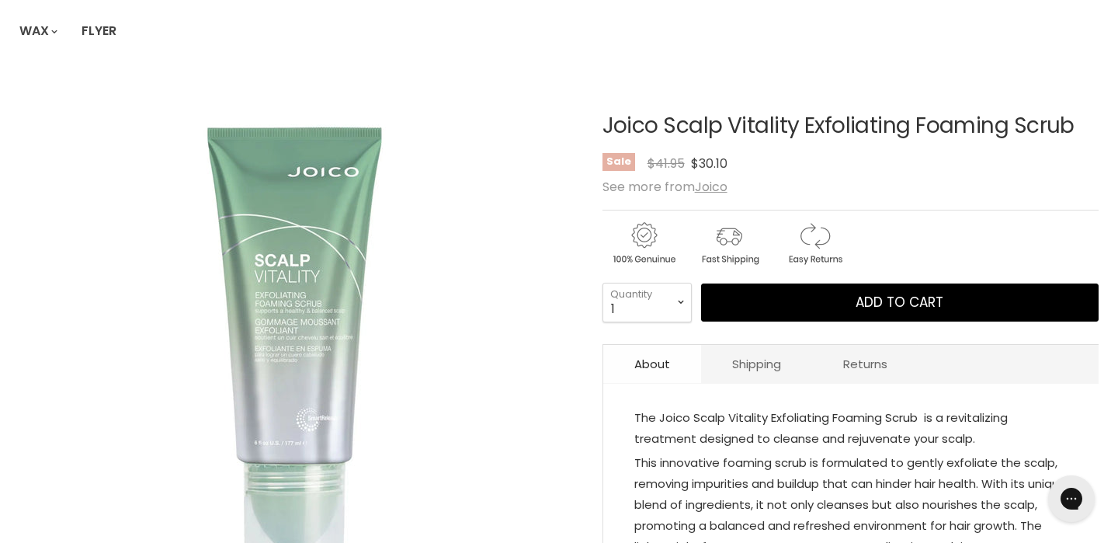
scroll to position [149, 0]
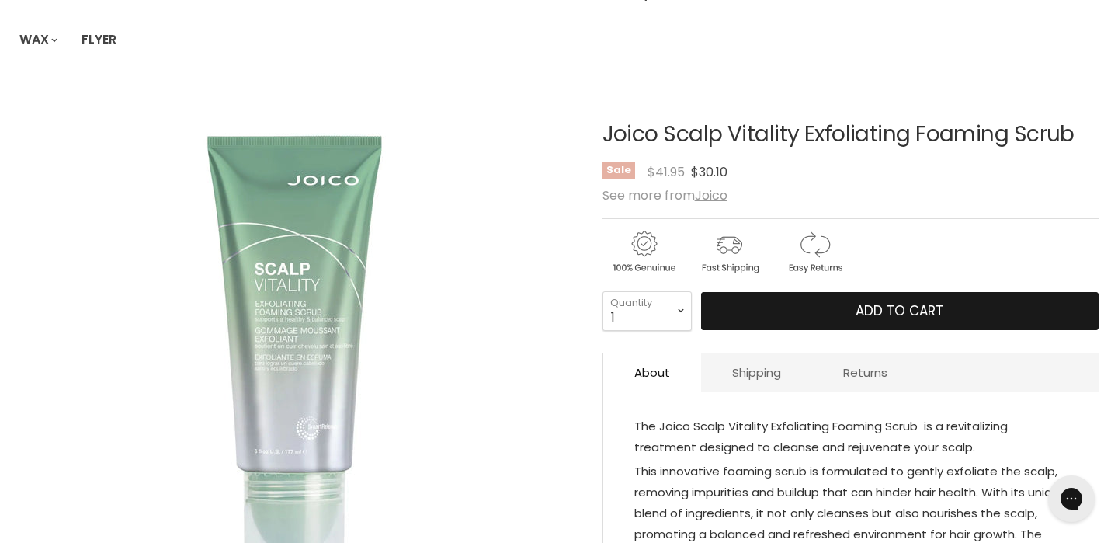
click at [725, 319] on button "Add to cart" at bounding box center [900, 311] width 398 height 39
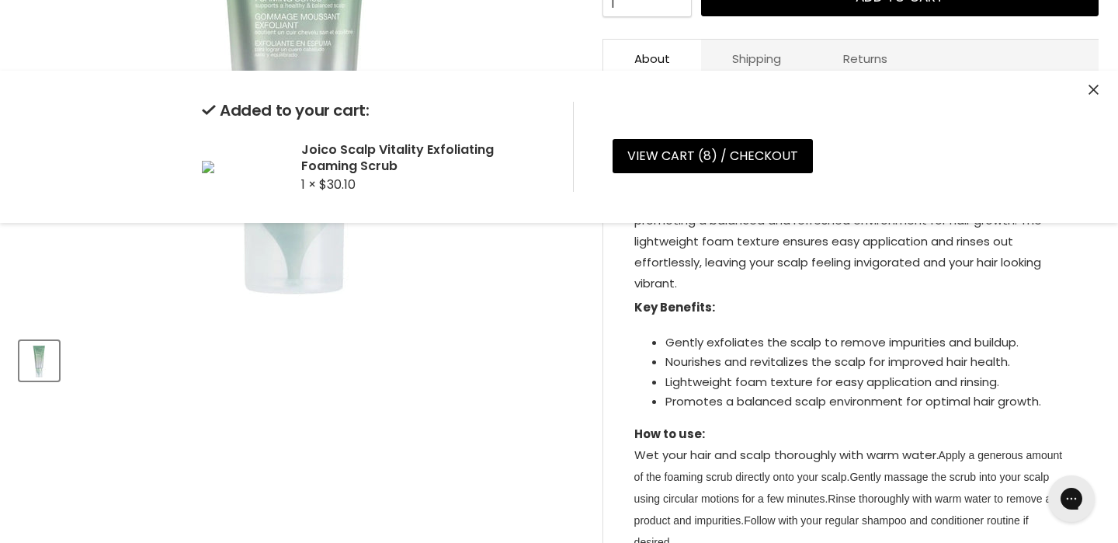
scroll to position [0, 0]
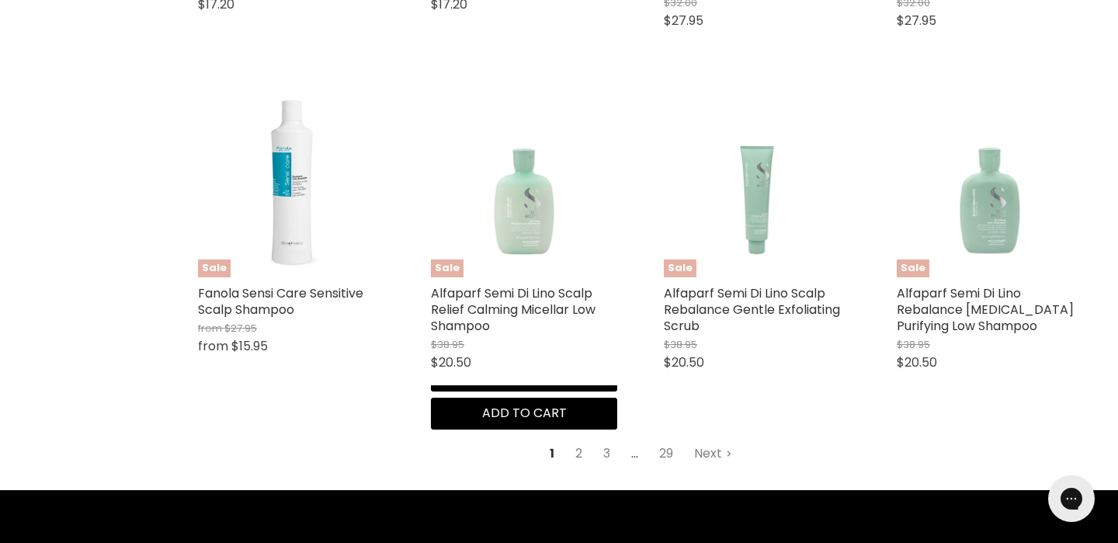
scroll to position [1974, 0]
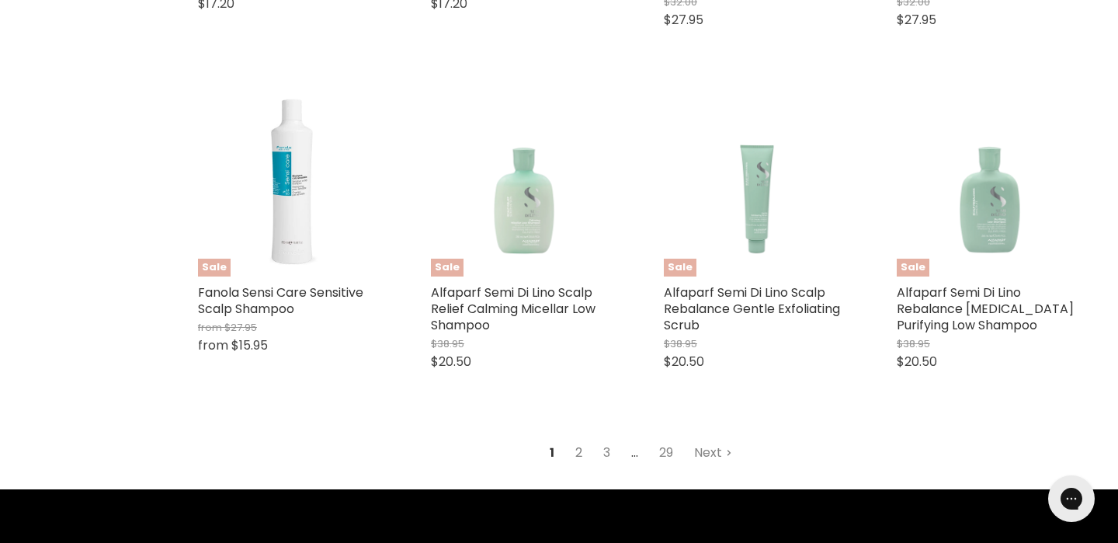
click at [578, 439] on link "2" at bounding box center [579, 453] width 24 height 28
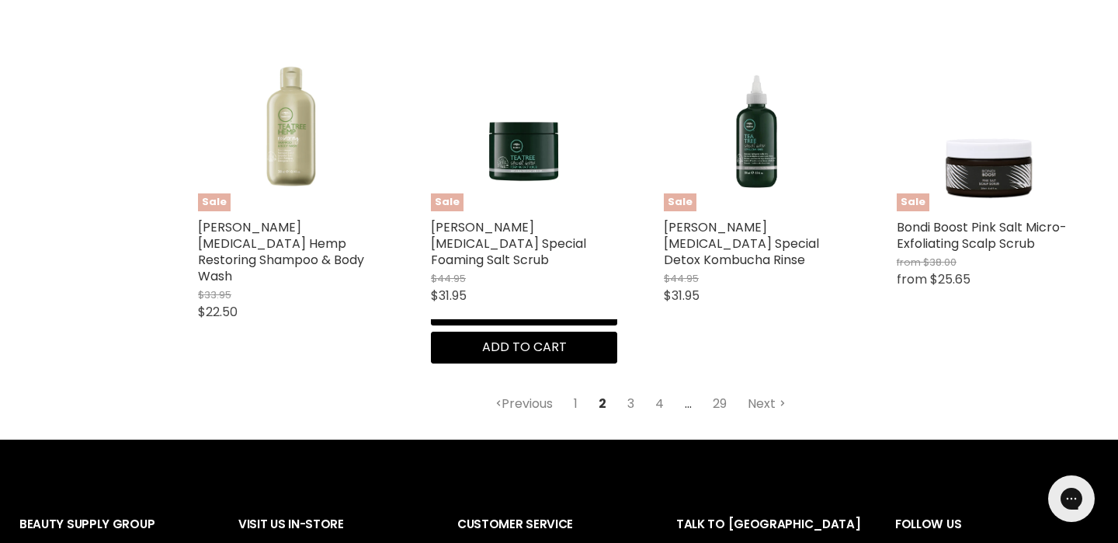
scroll to position [2139, 0]
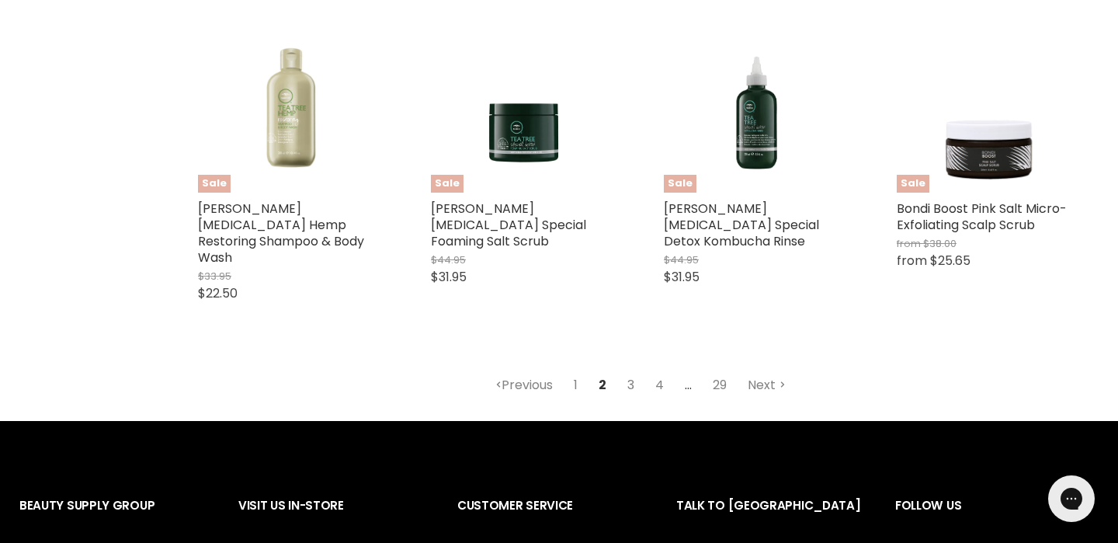
click at [633, 371] on link "3" at bounding box center [631, 385] width 24 height 28
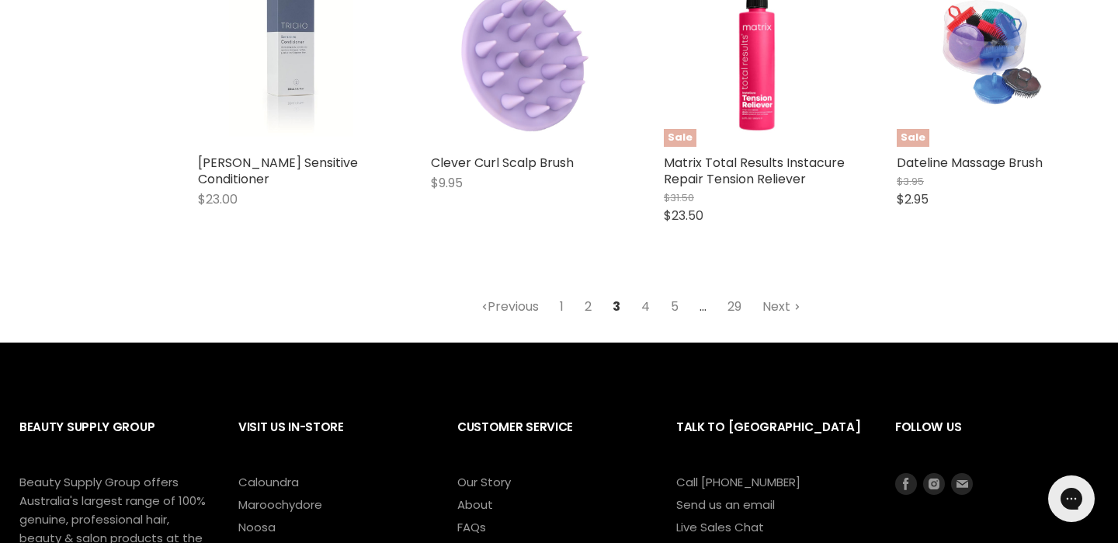
scroll to position [2076, 0]
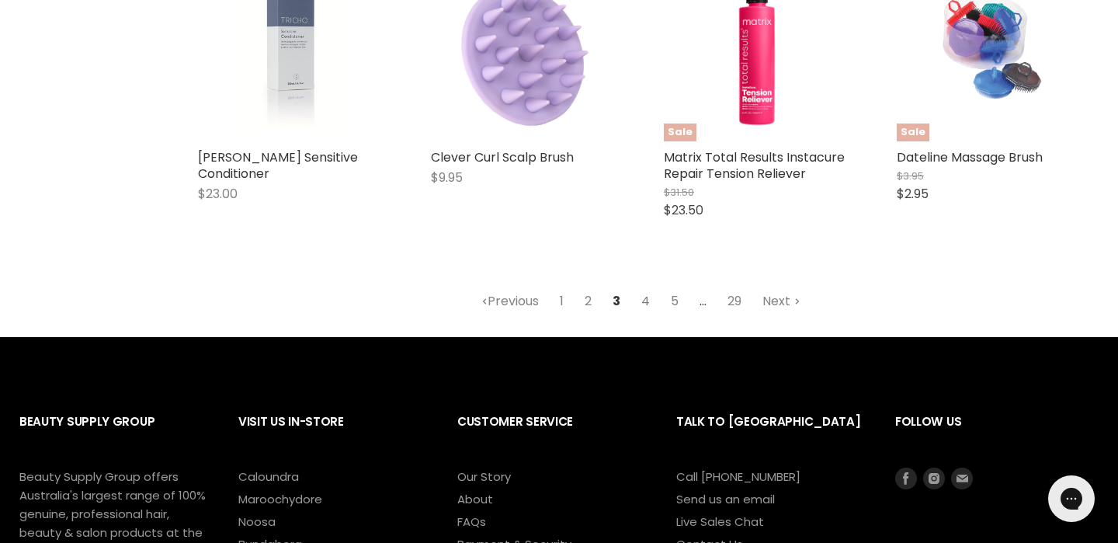
click at [642, 287] on link "4" at bounding box center [646, 301] width 26 height 28
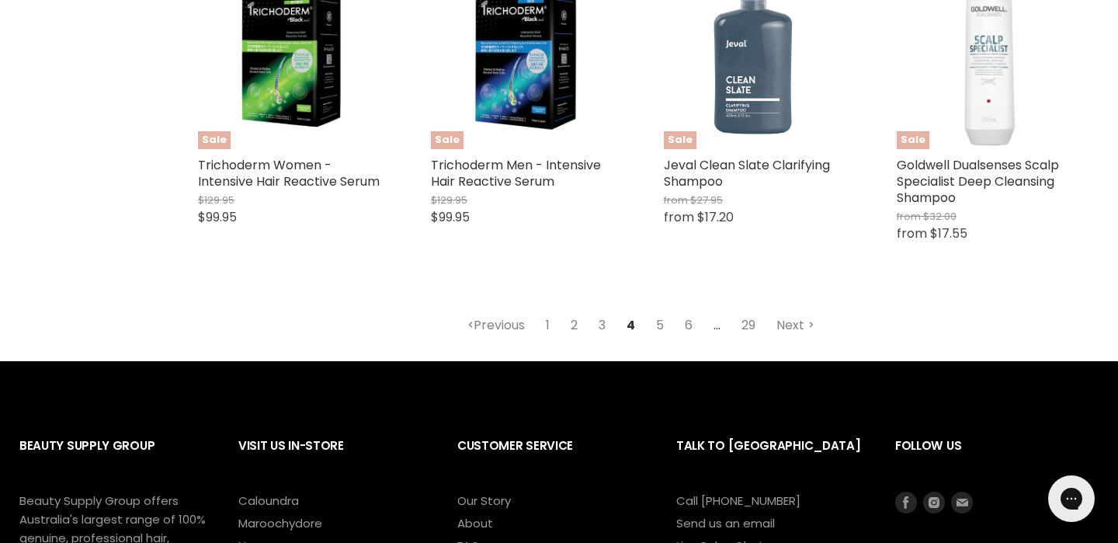
scroll to position [2099, 0]
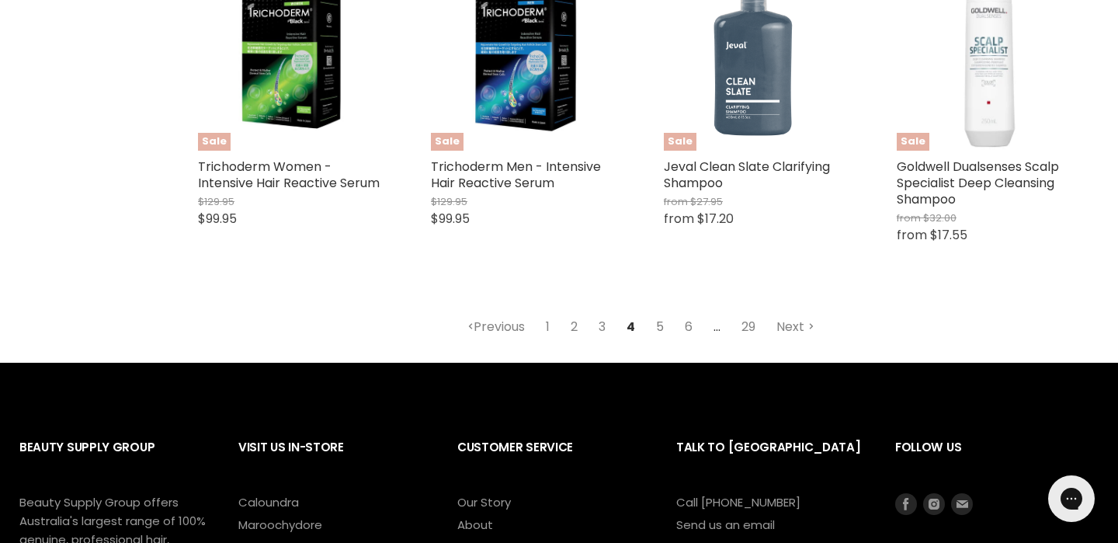
click at [658, 316] on link "5" at bounding box center [660, 327] width 25 height 28
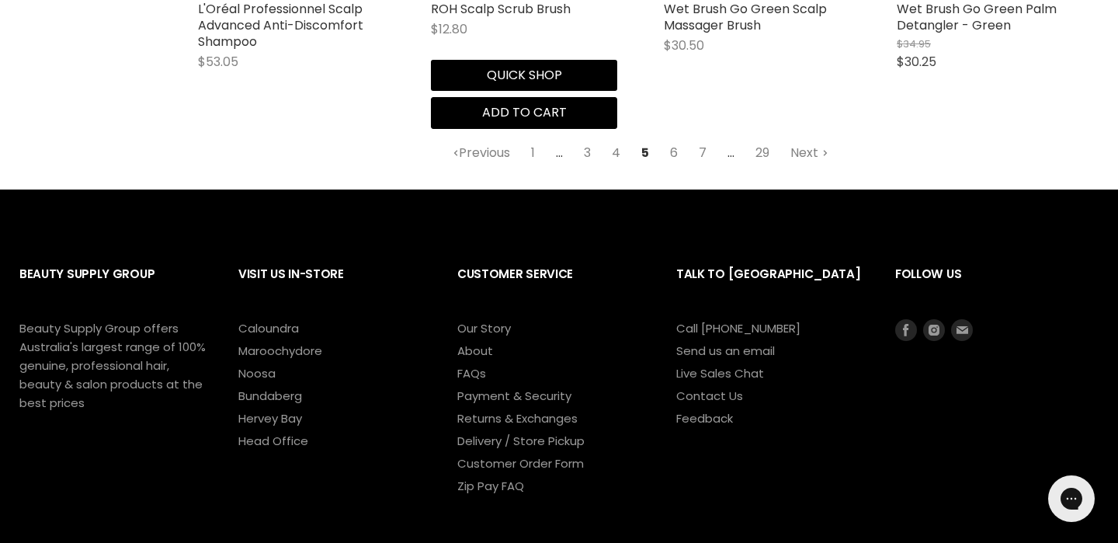
scroll to position [2294, 0]
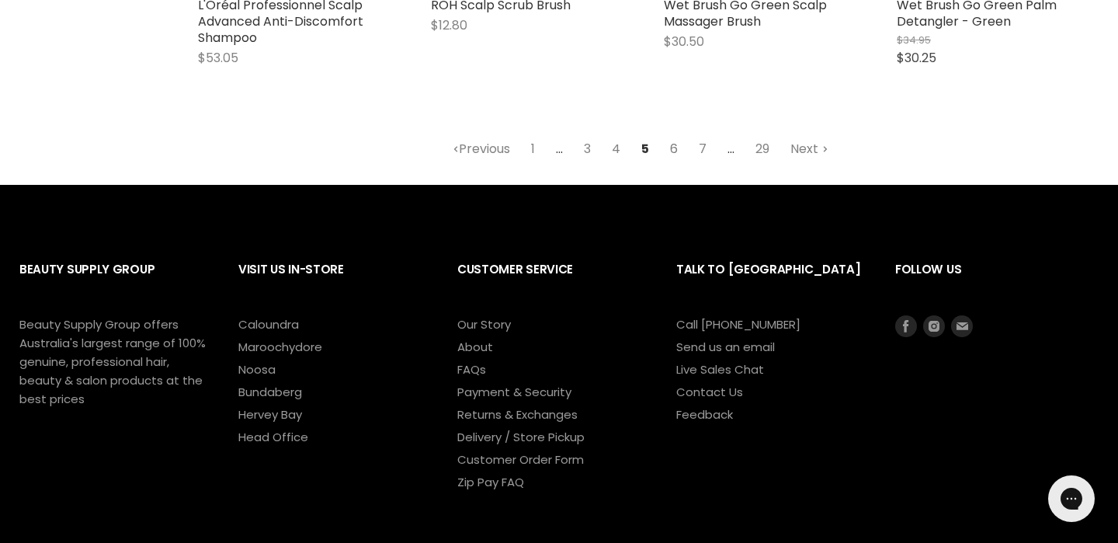
click at [673, 135] on link "6" at bounding box center [674, 149] width 25 height 28
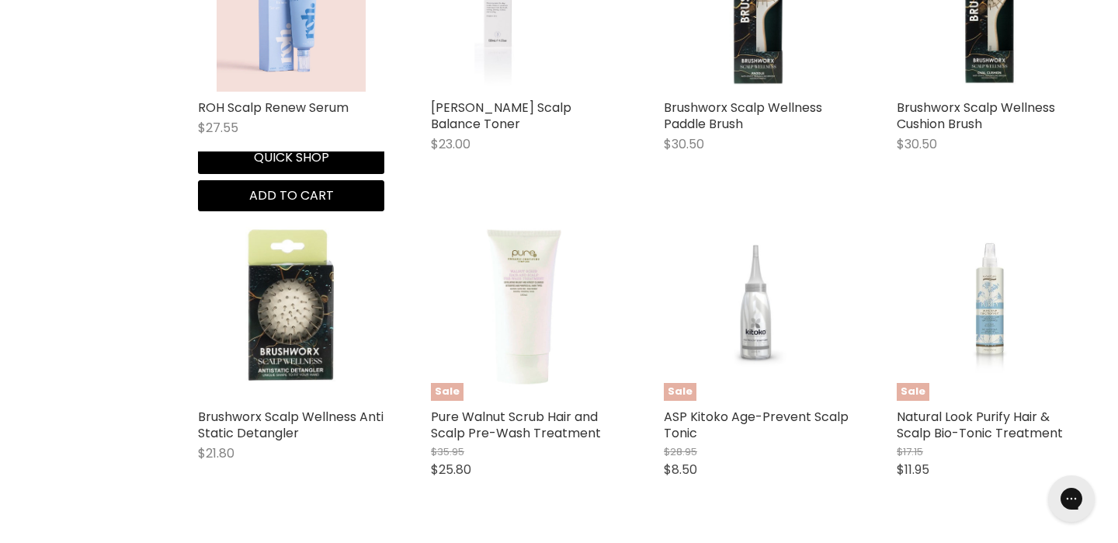
scroll to position [1817, 0]
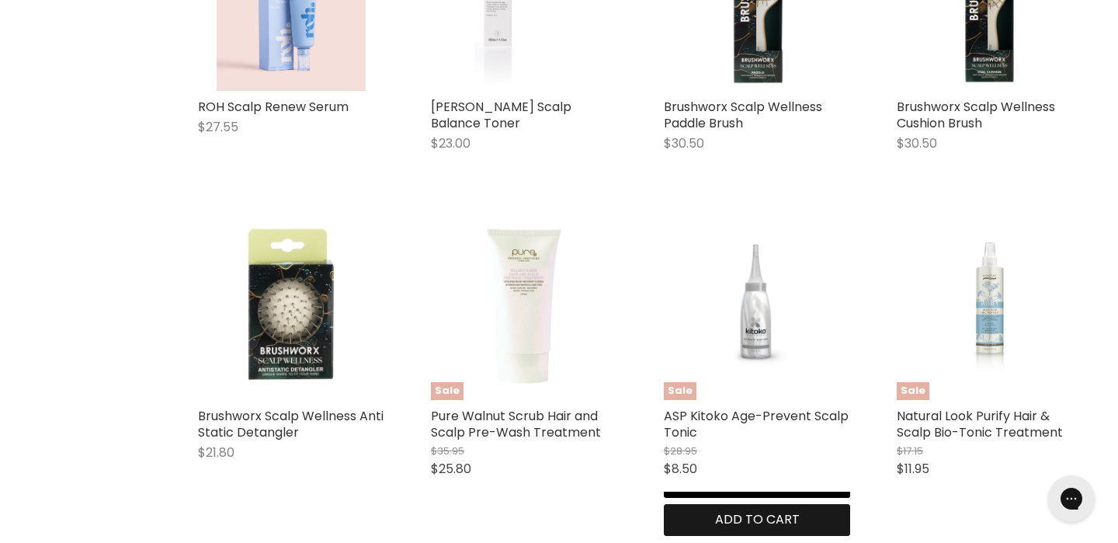
click at [776, 510] on span "Add to cart" at bounding box center [757, 519] width 85 height 18
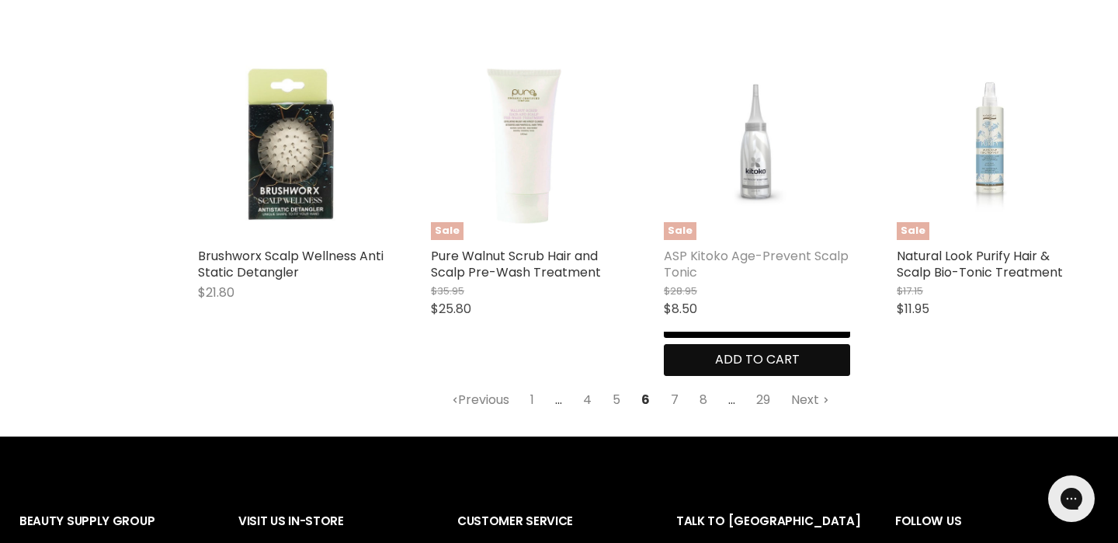
scroll to position [2002, 0]
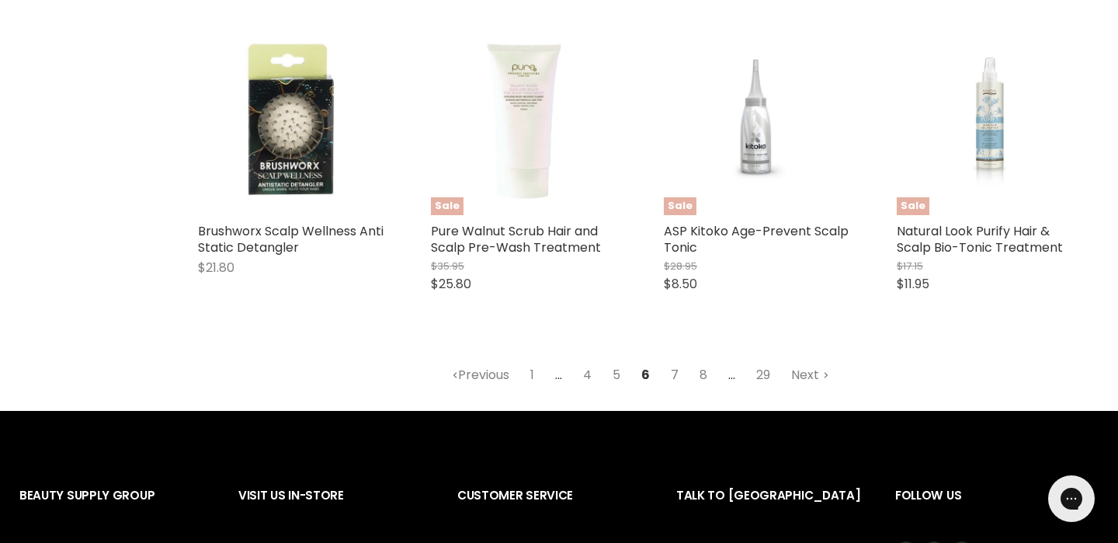
click at [676, 361] on link "7" at bounding box center [675, 375] width 25 height 28
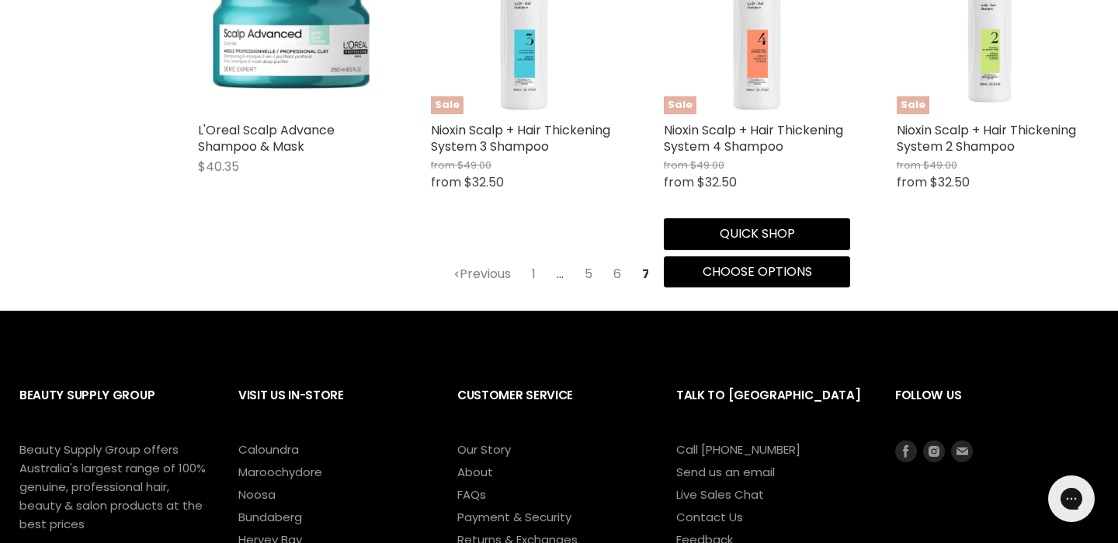
scroll to position [2149, 0]
